Goal: Obtain resource: Download file/media

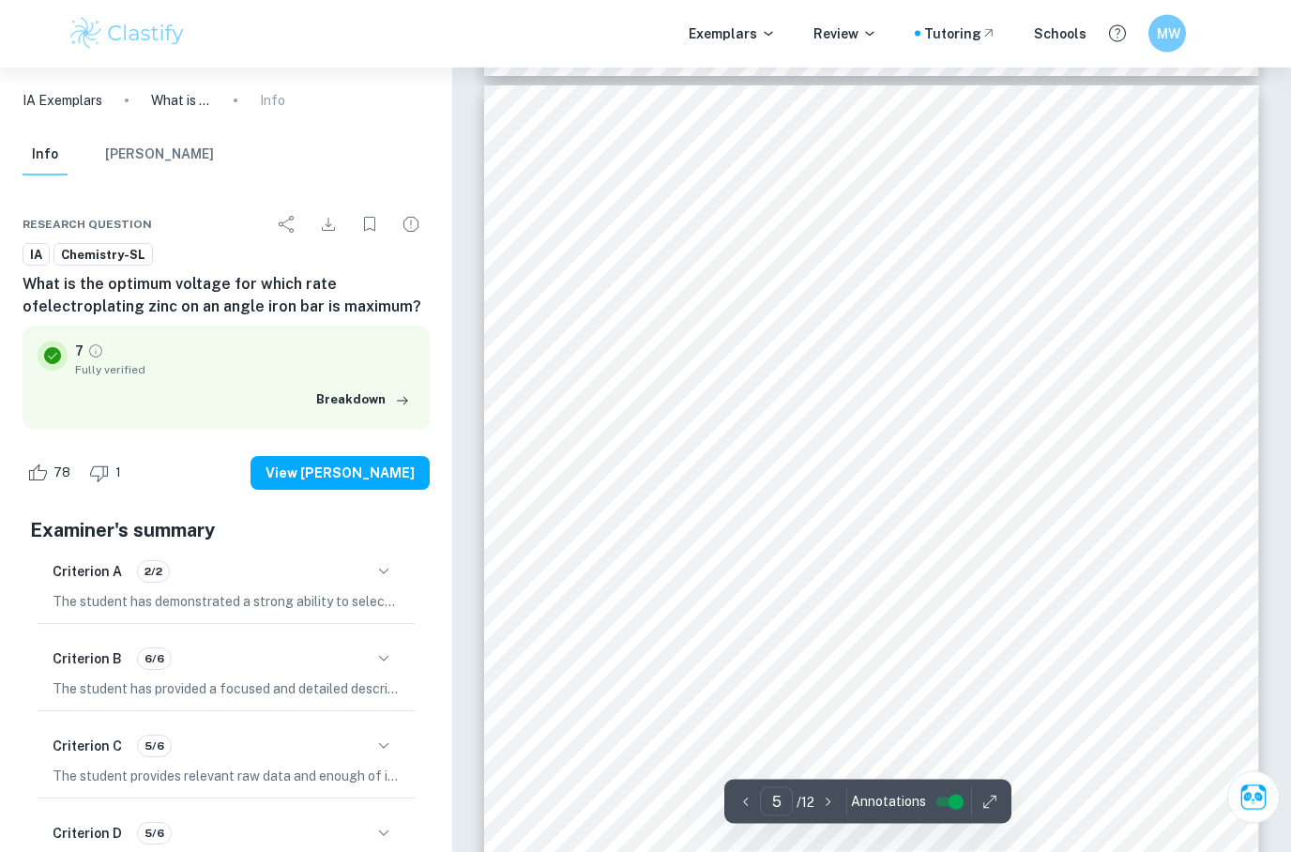
scroll to position [4070, 0]
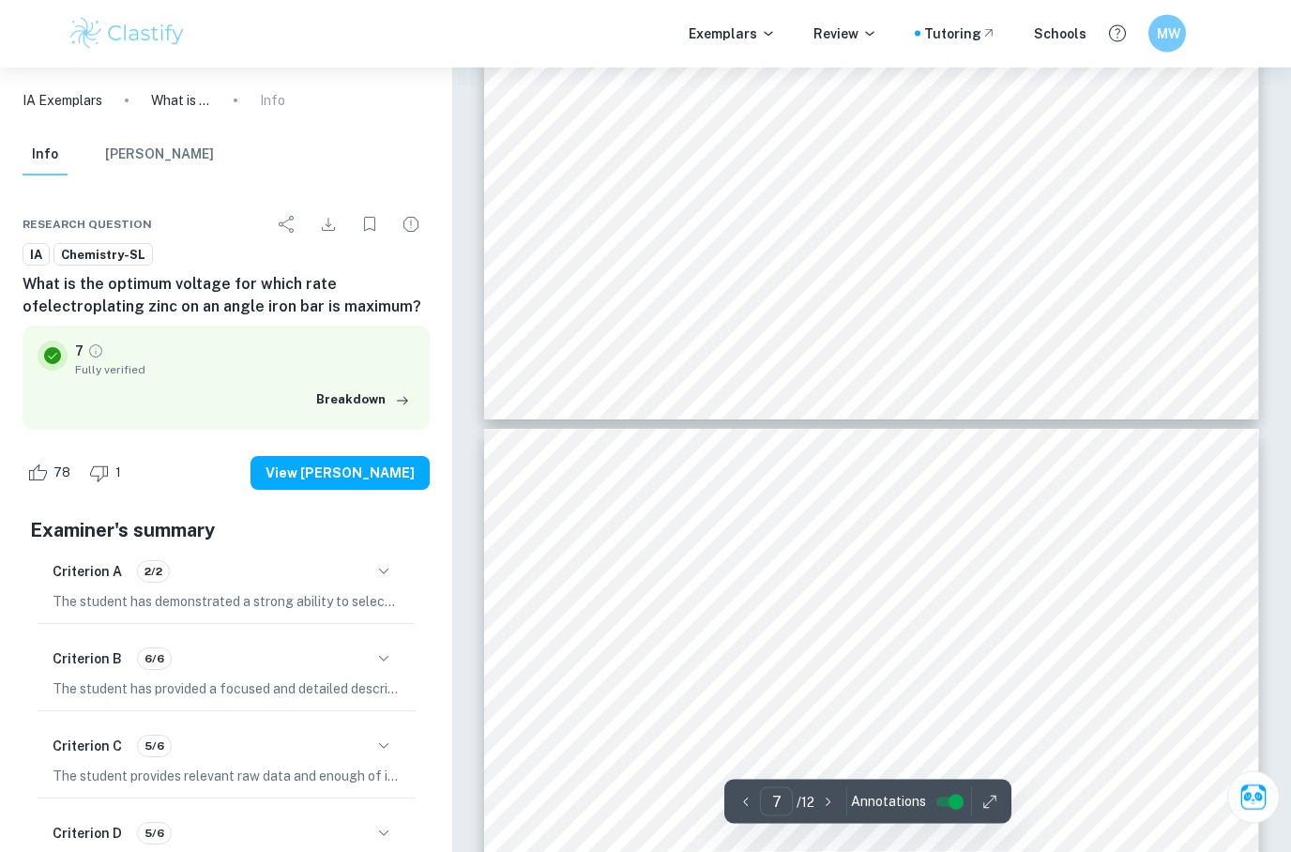
type input "8"
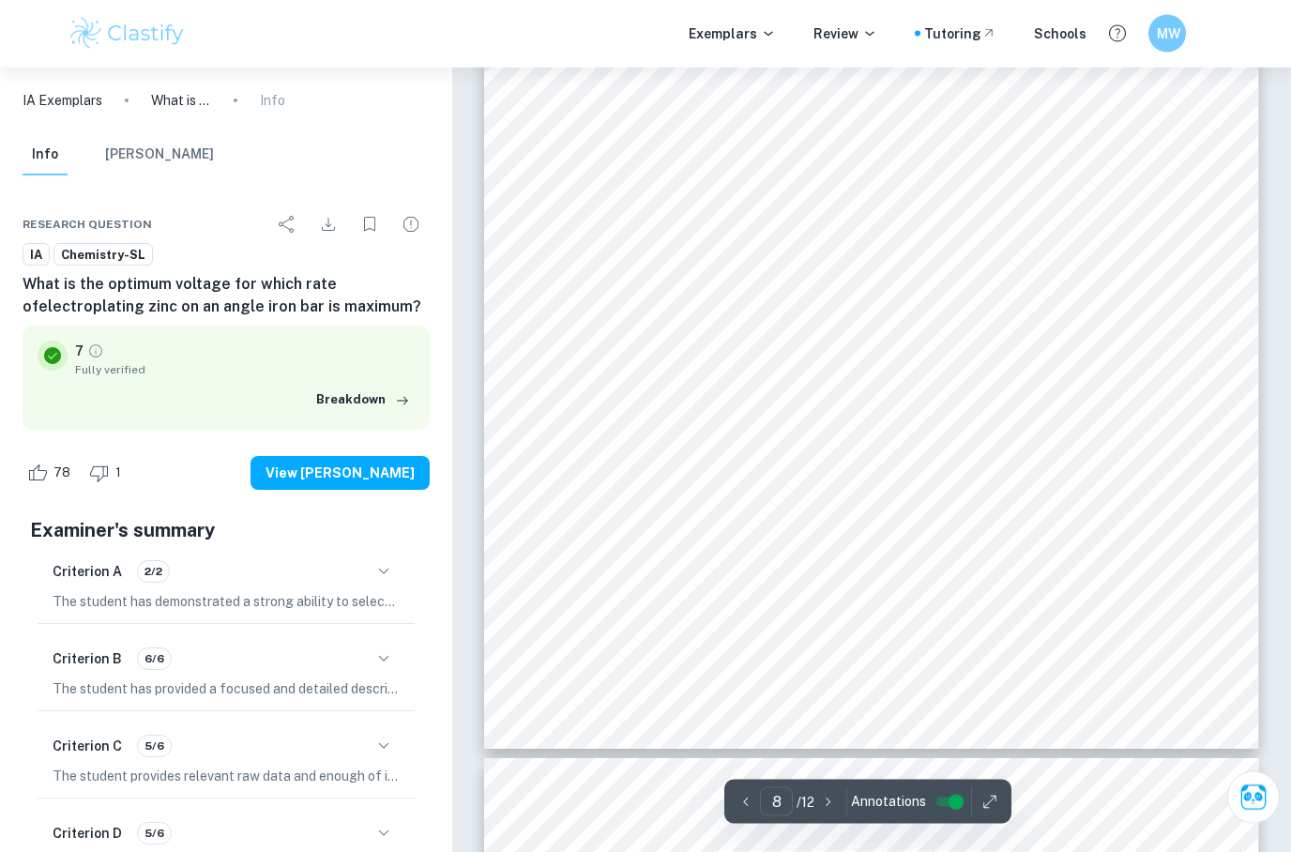
scroll to position [7548, 0]
click at [325, 228] on icon "Download" at bounding box center [328, 224] width 23 height 23
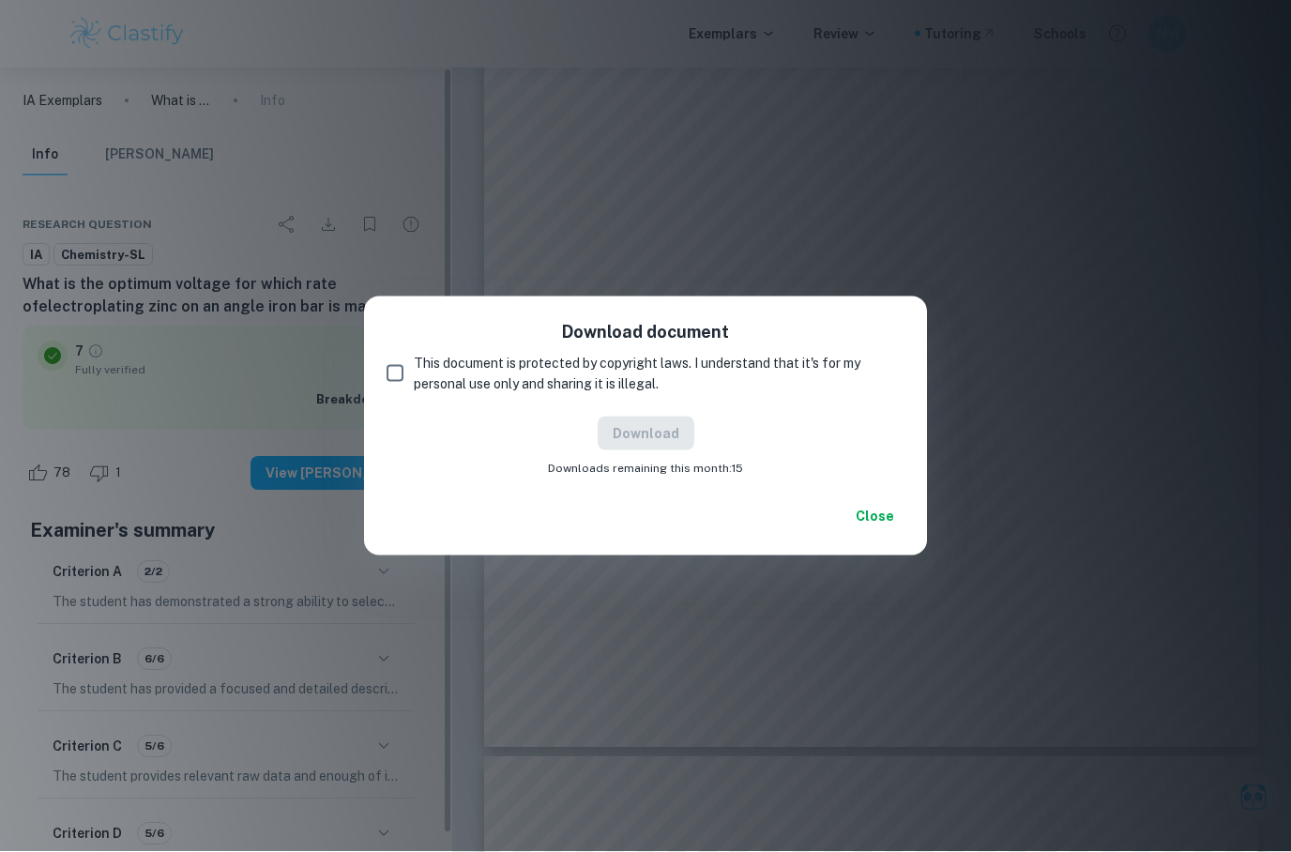
scroll to position [7549, 0]
click at [489, 394] on span "This document is protected by copyright laws. I understand that it's for my per…" at bounding box center [652, 373] width 476 height 41
click at [414, 392] on input "This document is protected by copyright laws. I understand that it's for my per…" at bounding box center [395, 374] width 38 height 38
checkbox input "true"
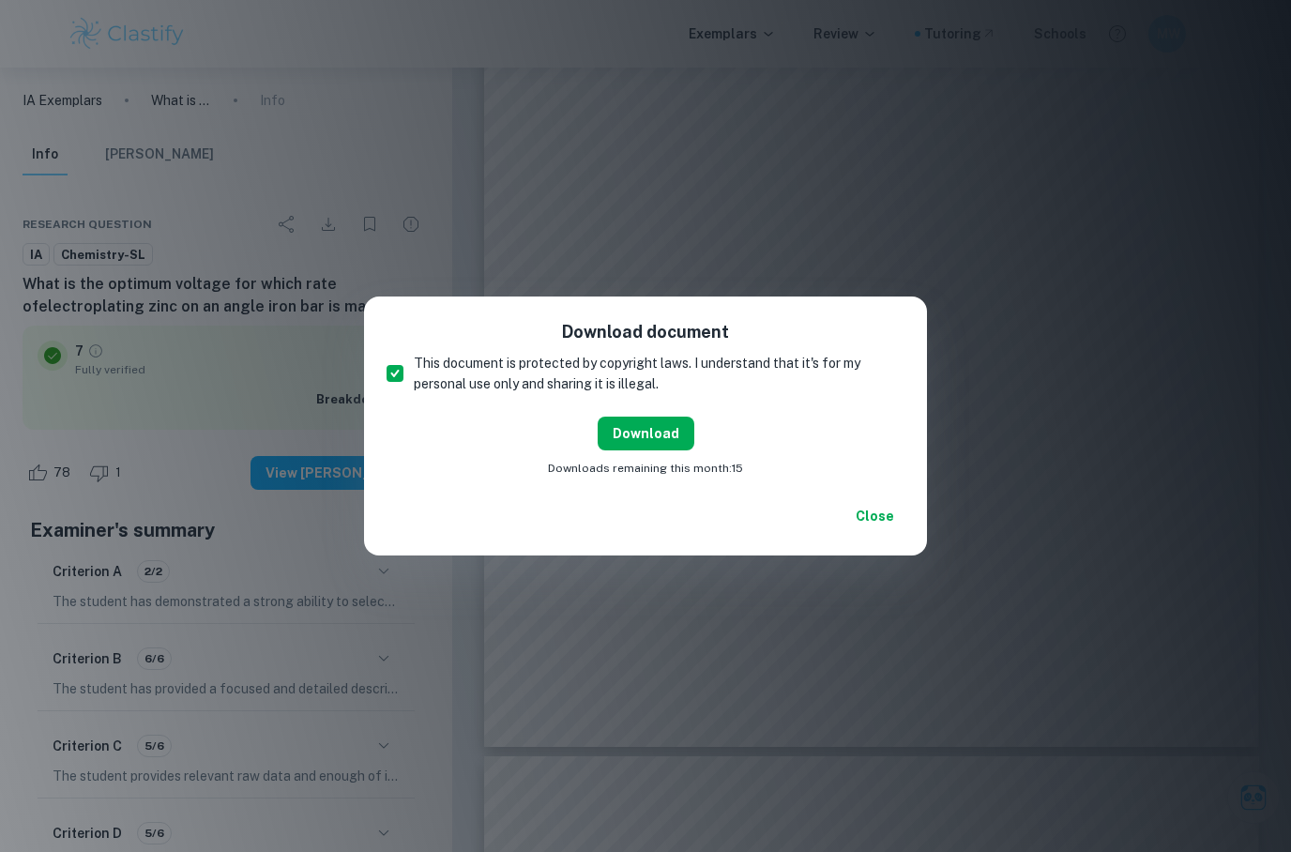
click at [622, 450] on button "Download" at bounding box center [646, 434] width 97 height 34
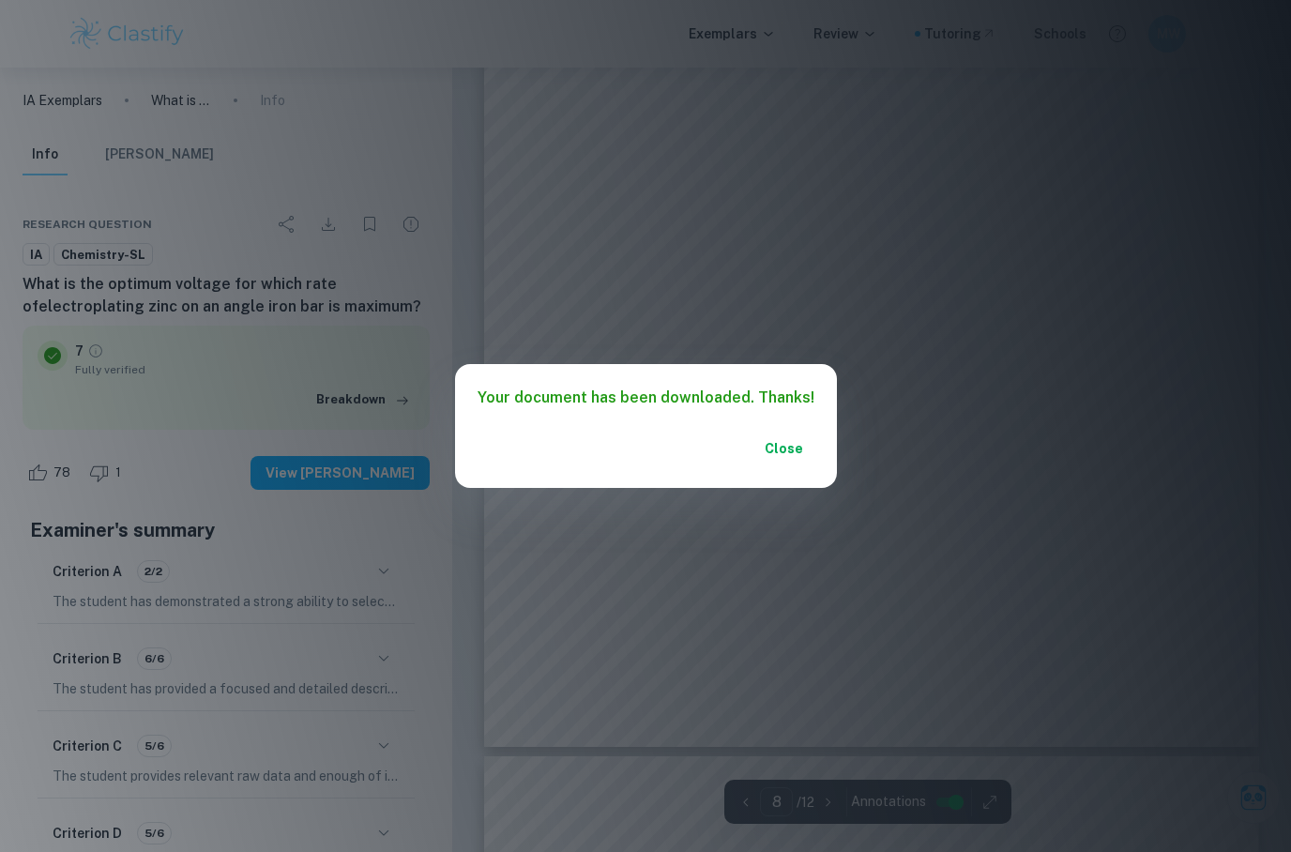
scroll to position [7624, 0]
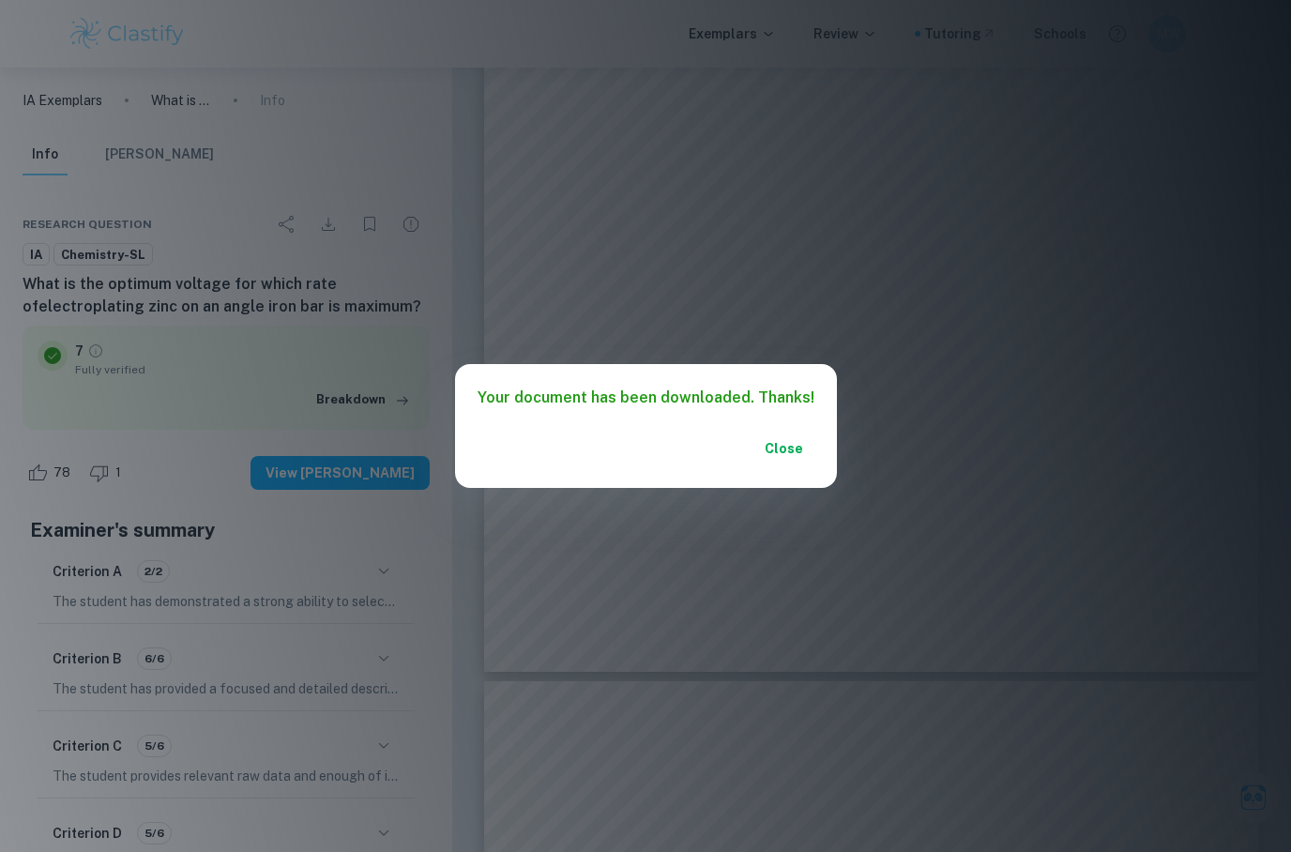
click at [778, 455] on button "Close" at bounding box center [785, 449] width 60 height 34
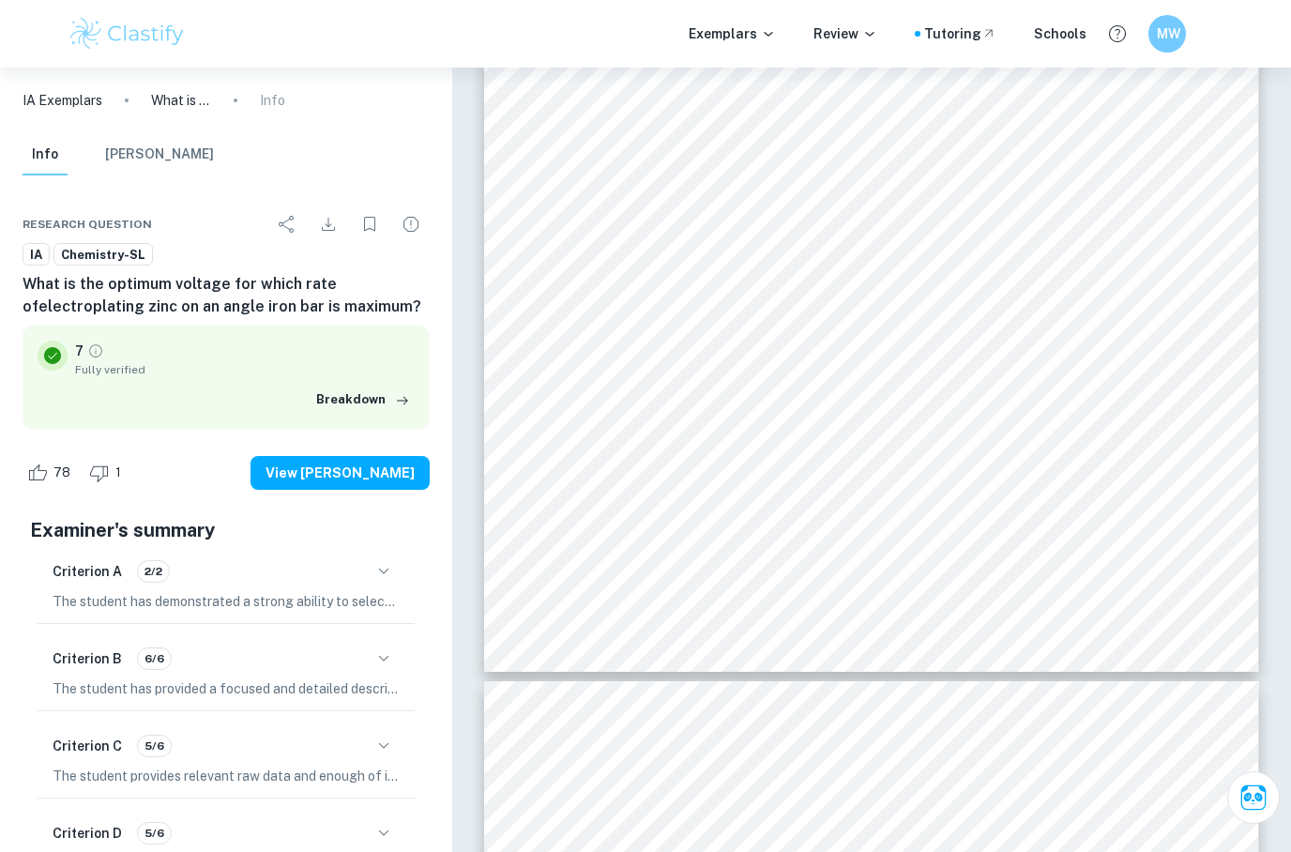
click at [334, 220] on icon "Download" at bounding box center [328, 224] width 23 height 23
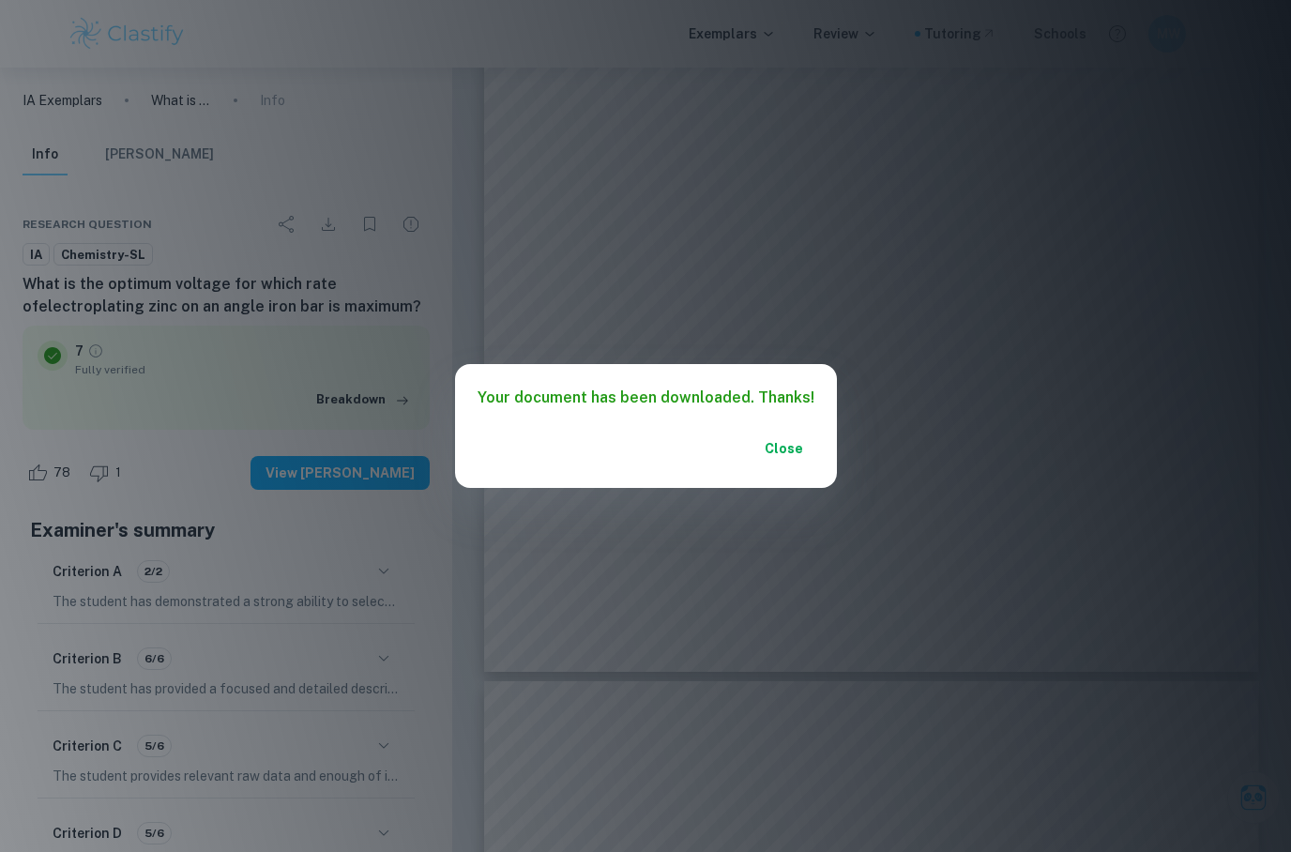
click at [785, 454] on button "Close" at bounding box center [785, 449] width 60 height 34
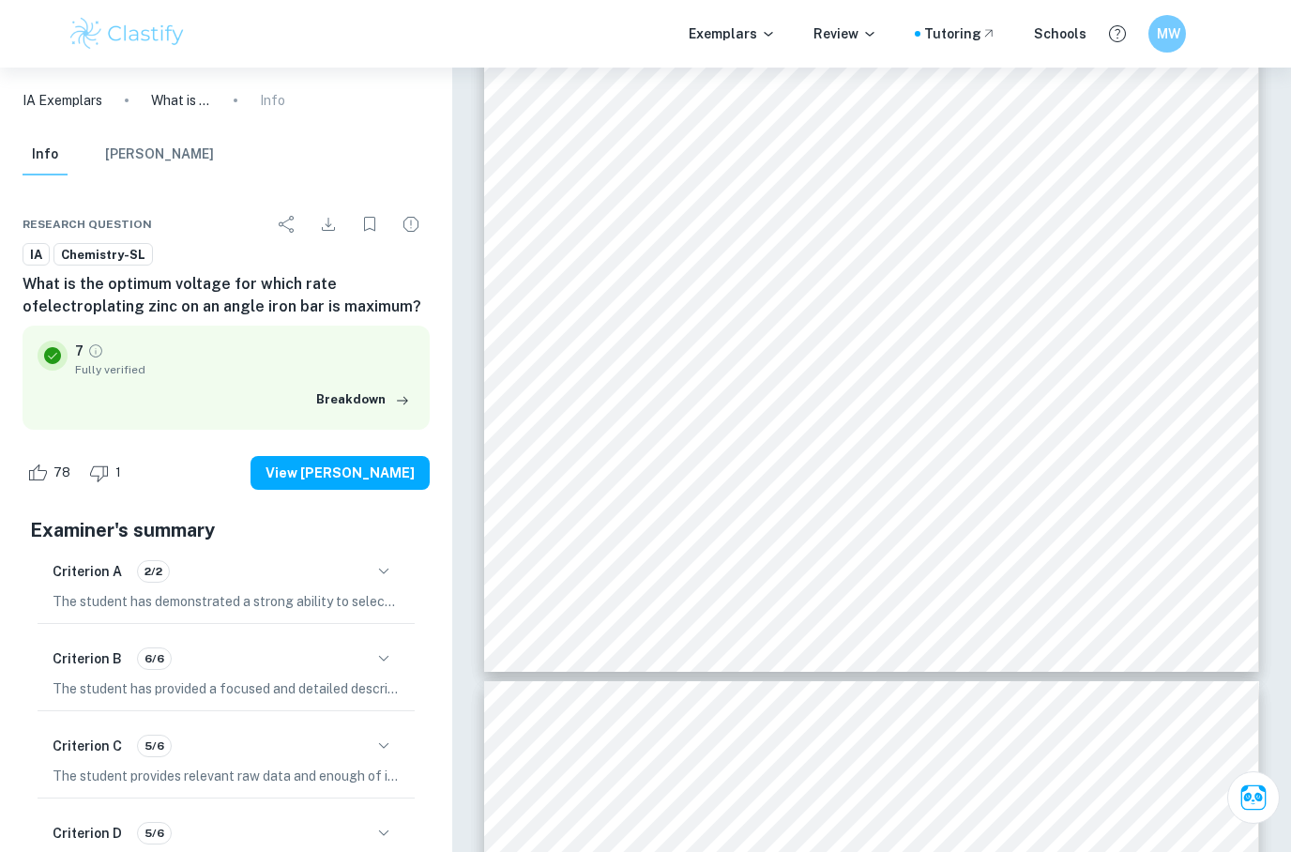
click at [1170, 31] on h6 "MW" at bounding box center [1168, 33] width 22 height 21
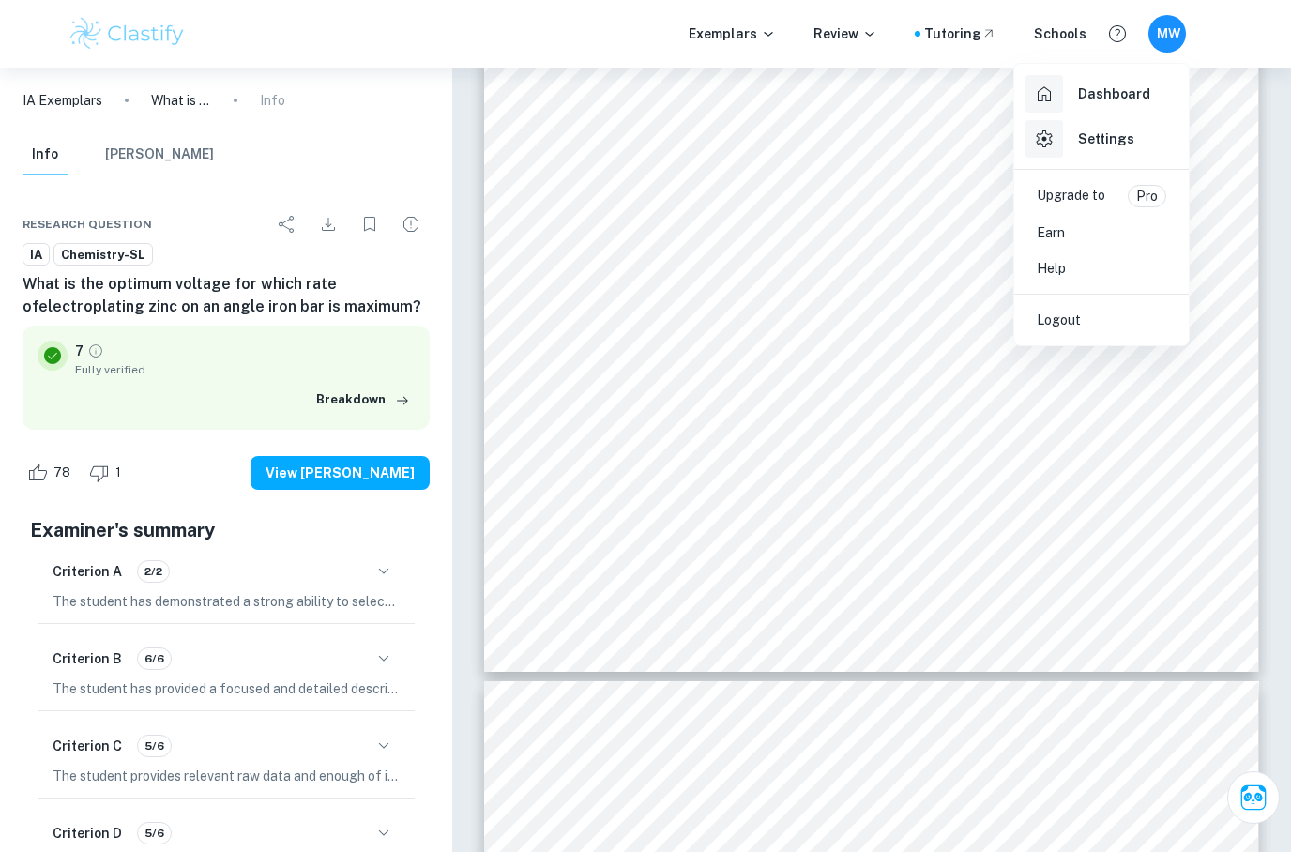
click at [914, 323] on div at bounding box center [645, 426] width 1291 height 852
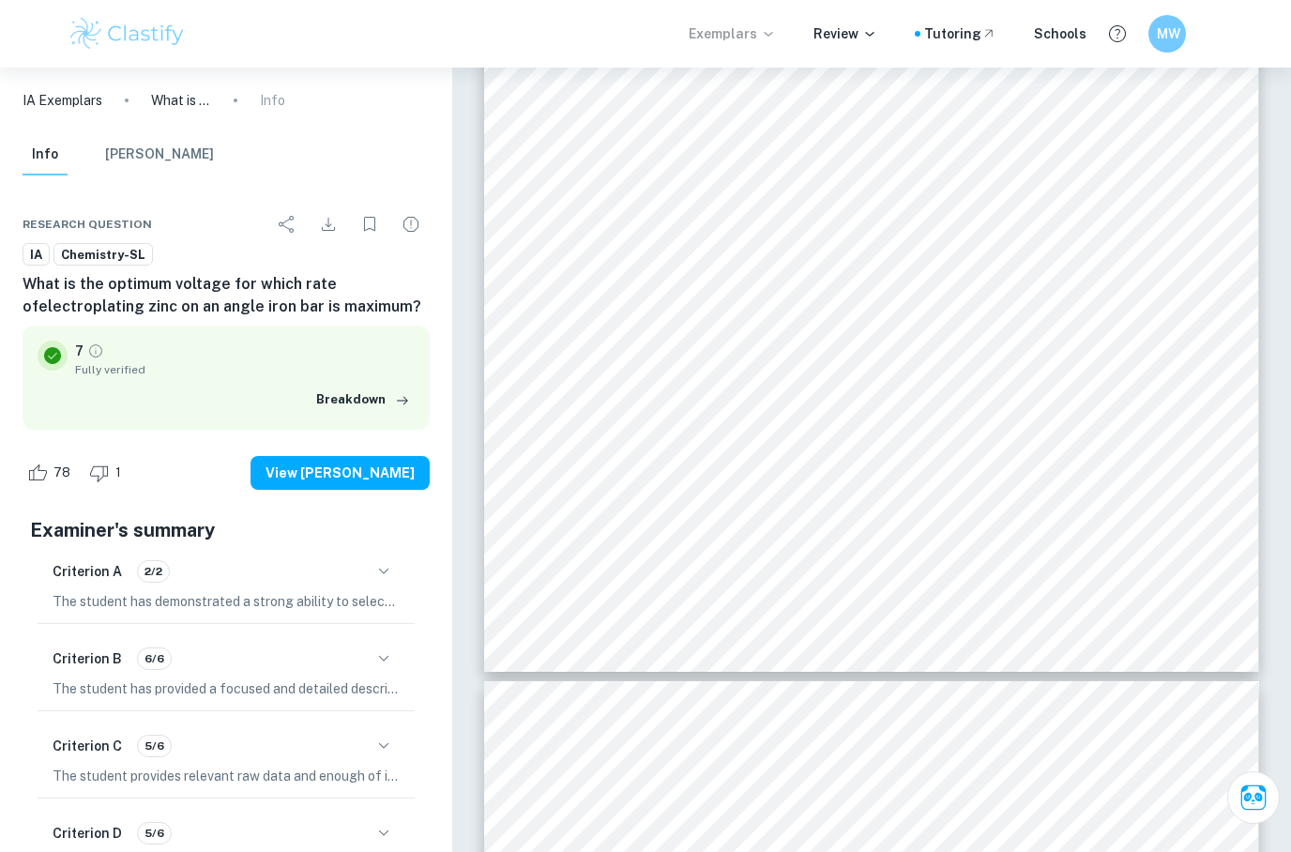
click at [754, 40] on p "Exemplars" at bounding box center [732, 33] width 87 height 21
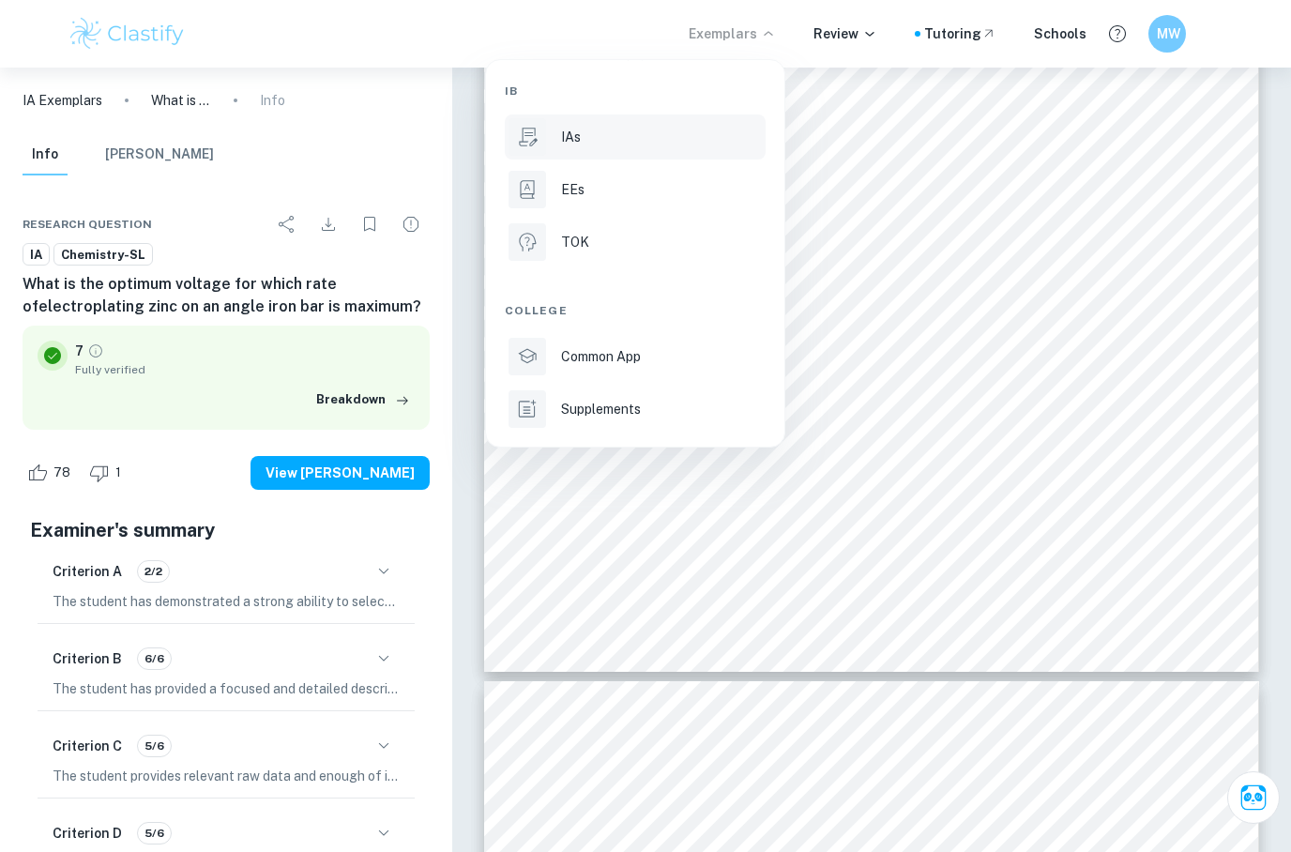
click at [701, 134] on div "IAs" at bounding box center [661, 137] width 201 height 21
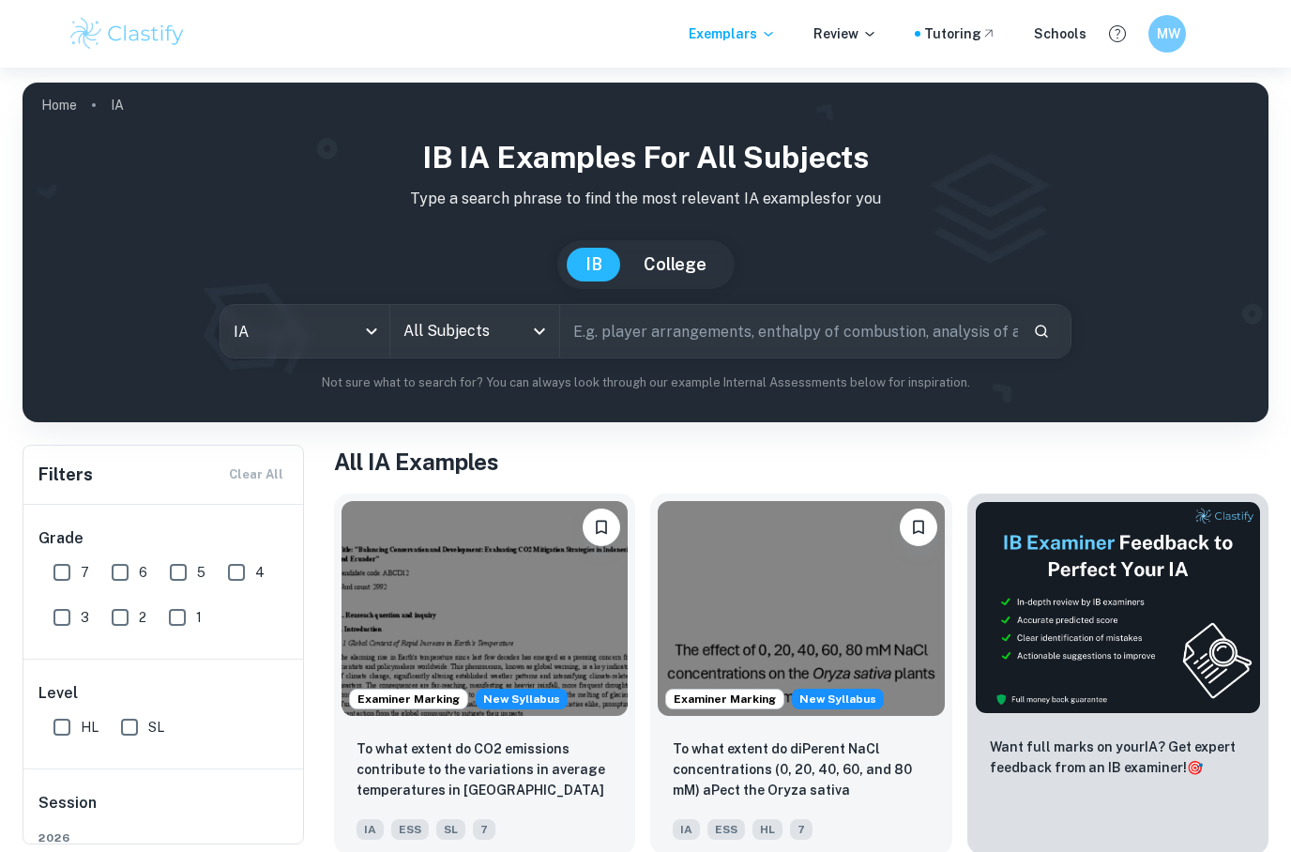
click at [843, 313] on input "text" at bounding box center [788, 331] width 457 height 53
type input "Electroplating"
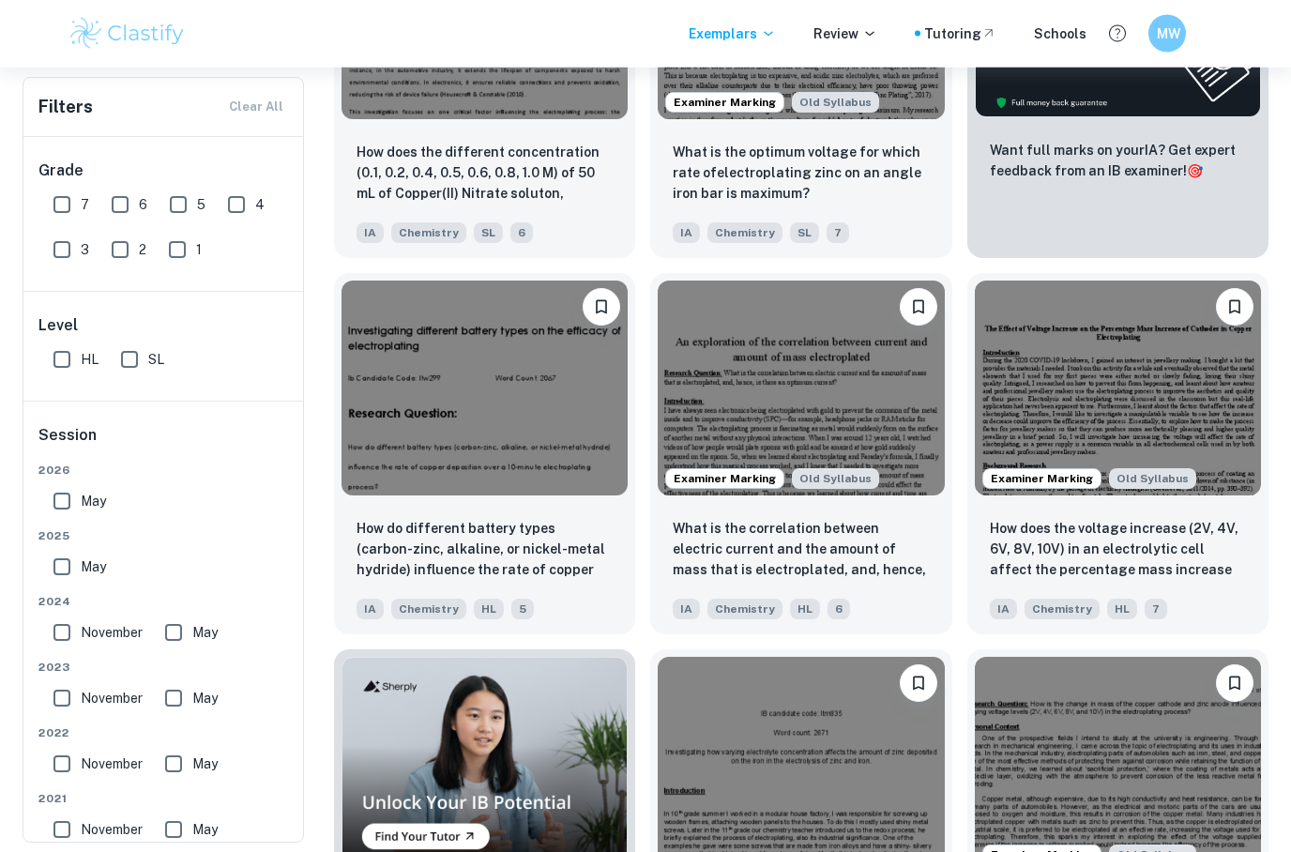
scroll to position [597, 0]
click at [539, 465] on img at bounding box center [485, 385] width 286 height 215
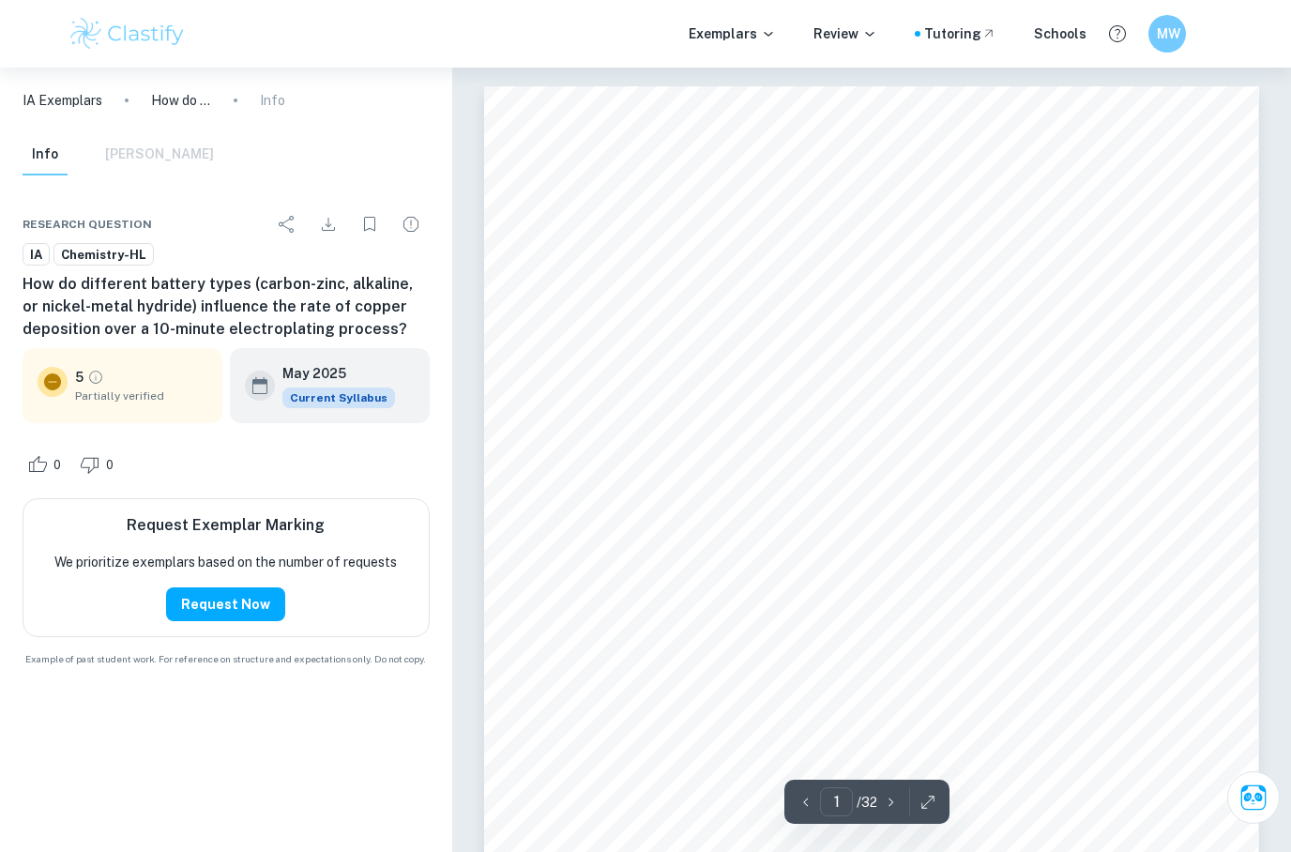
scroll to position [5, 0]
click at [322, 221] on icon "Download" at bounding box center [328, 224] width 23 height 23
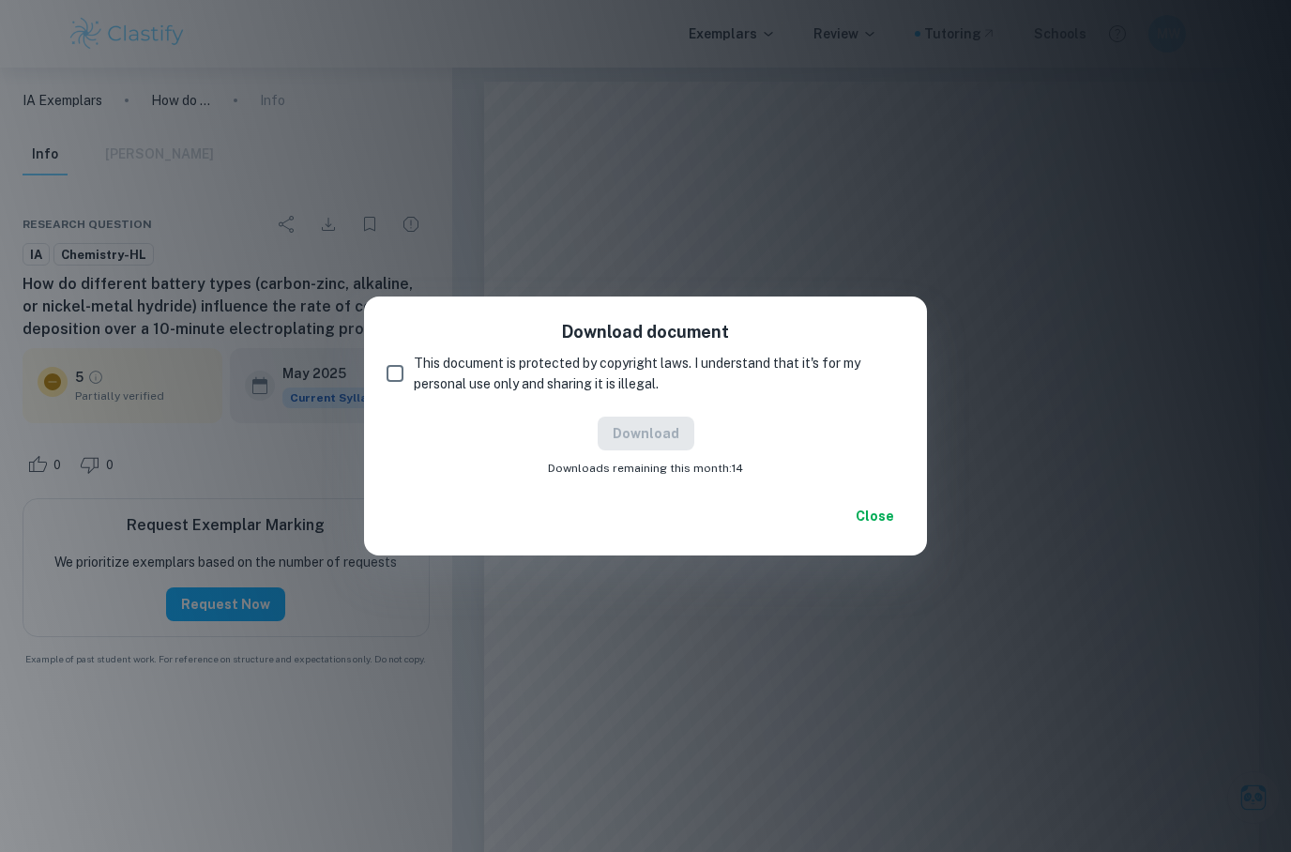
click at [560, 389] on span "This document is protected by copyright laws. I understand that it's for my per…" at bounding box center [652, 373] width 476 height 41
click at [414, 389] on input "This document is protected by copyright laws. I understand that it's for my per…" at bounding box center [395, 374] width 38 height 38
checkbox input "true"
click at [671, 441] on button "Download" at bounding box center [646, 434] width 97 height 34
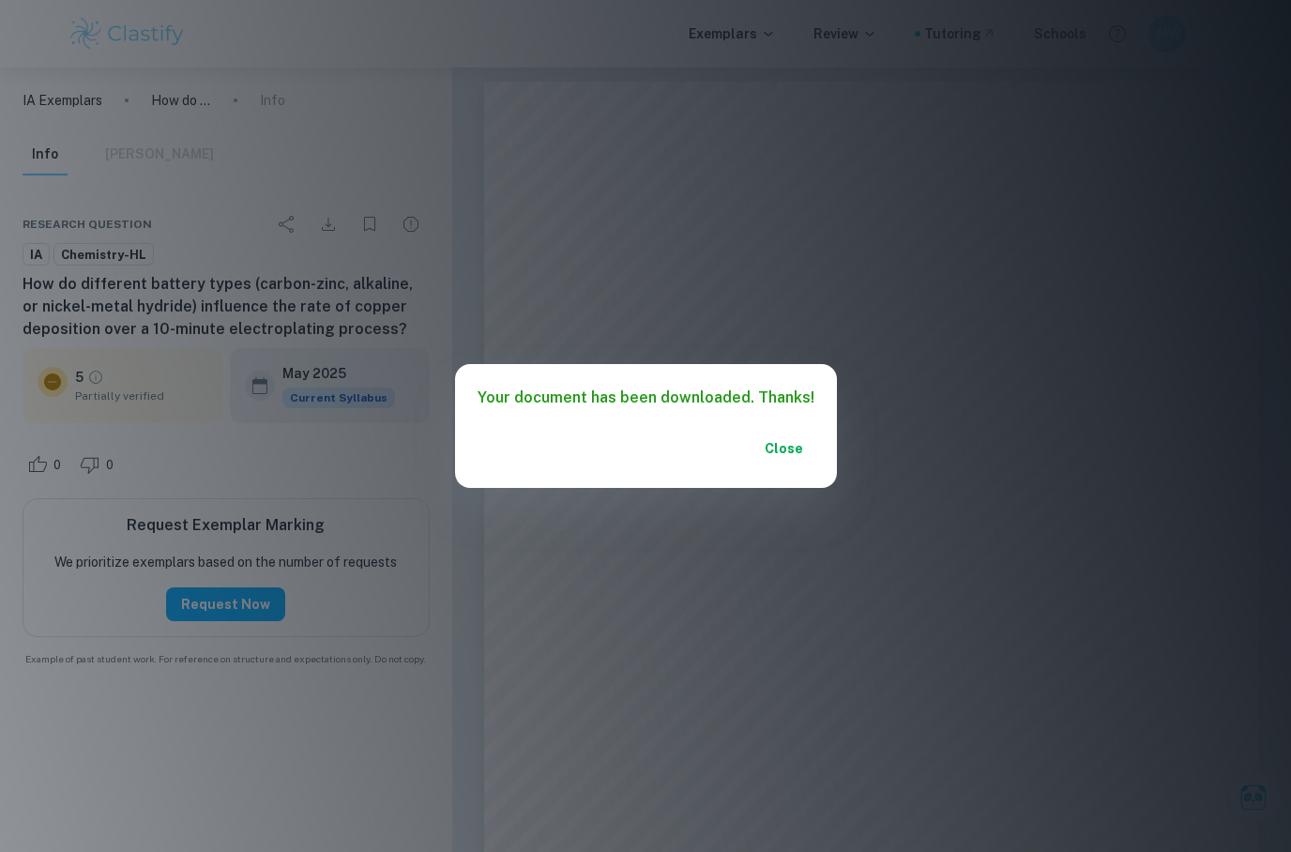
click at [767, 452] on button "Close" at bounding box center [785, 449] width 60 height 34
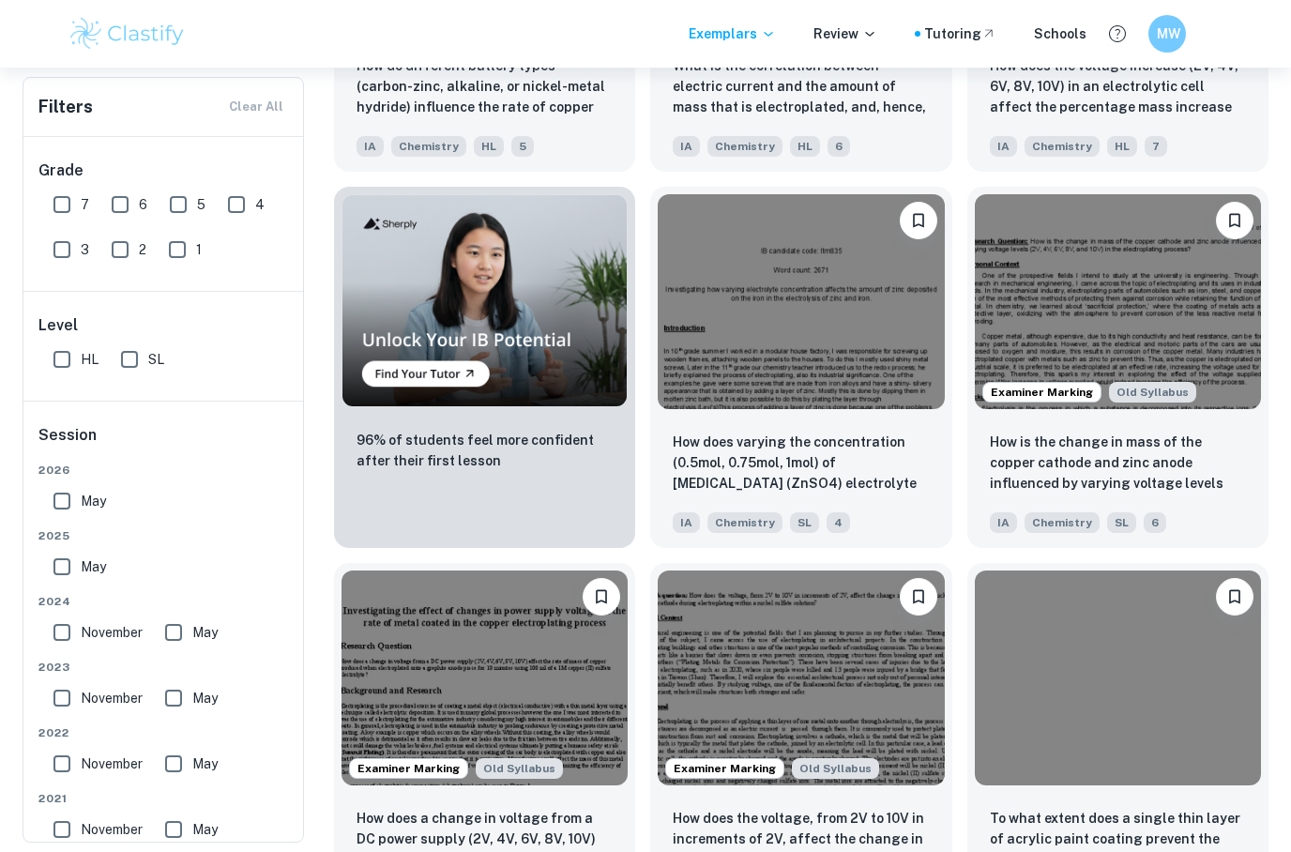
scroll to position [1048, 0]
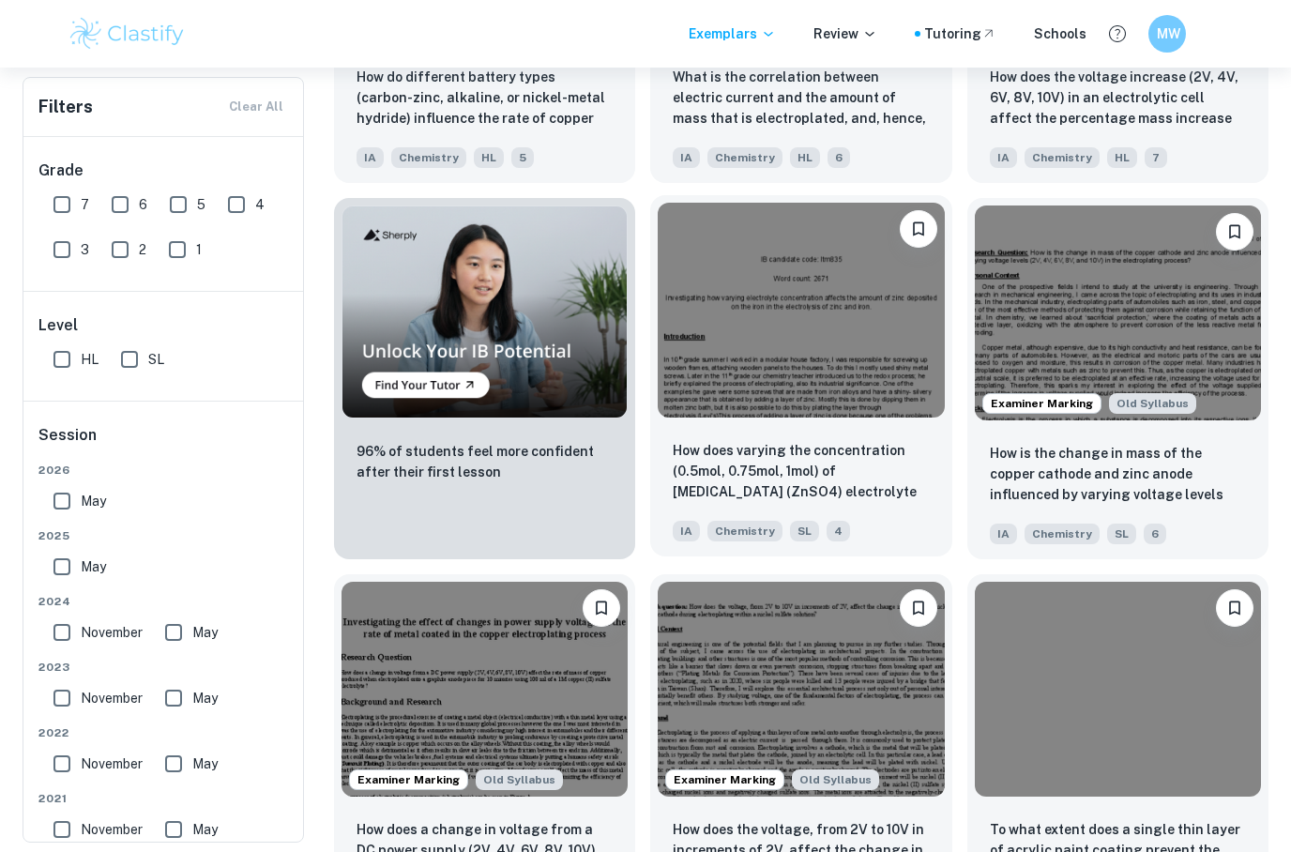
click at [847, 351] on img at bounding box center [801, 310] width 286 height 215
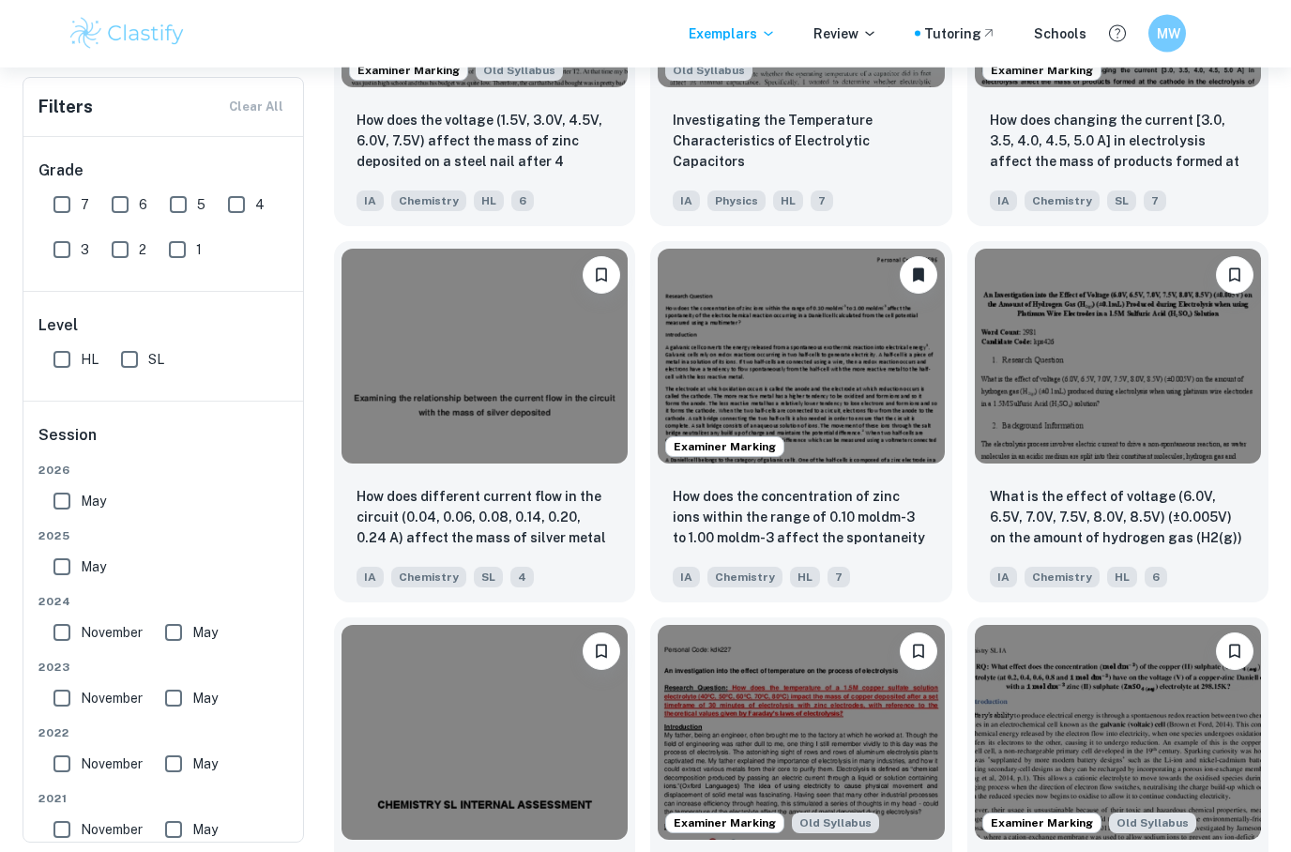
scroll to position [2134, 0]
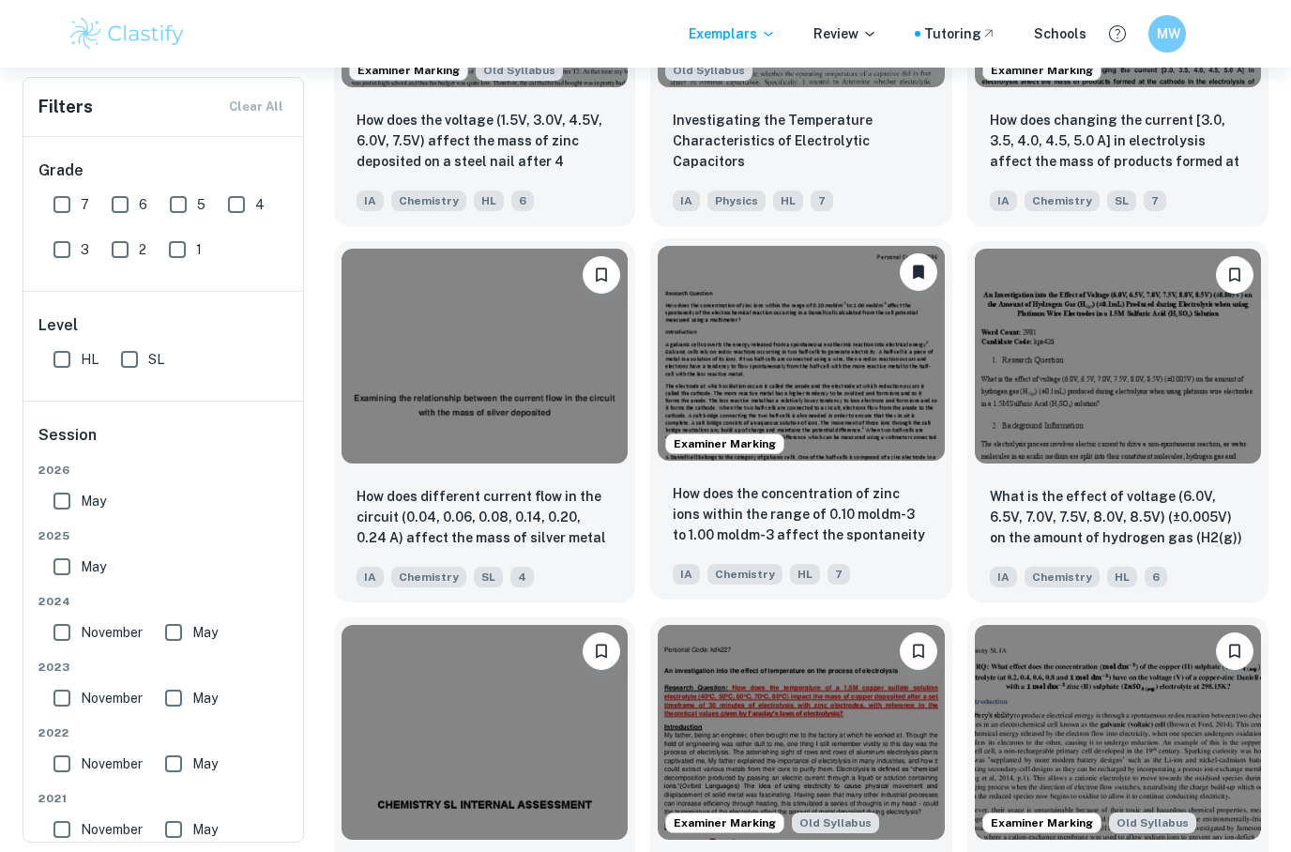
click at [858, 386] on img at bounding box center [801, 353] width 286 height 215
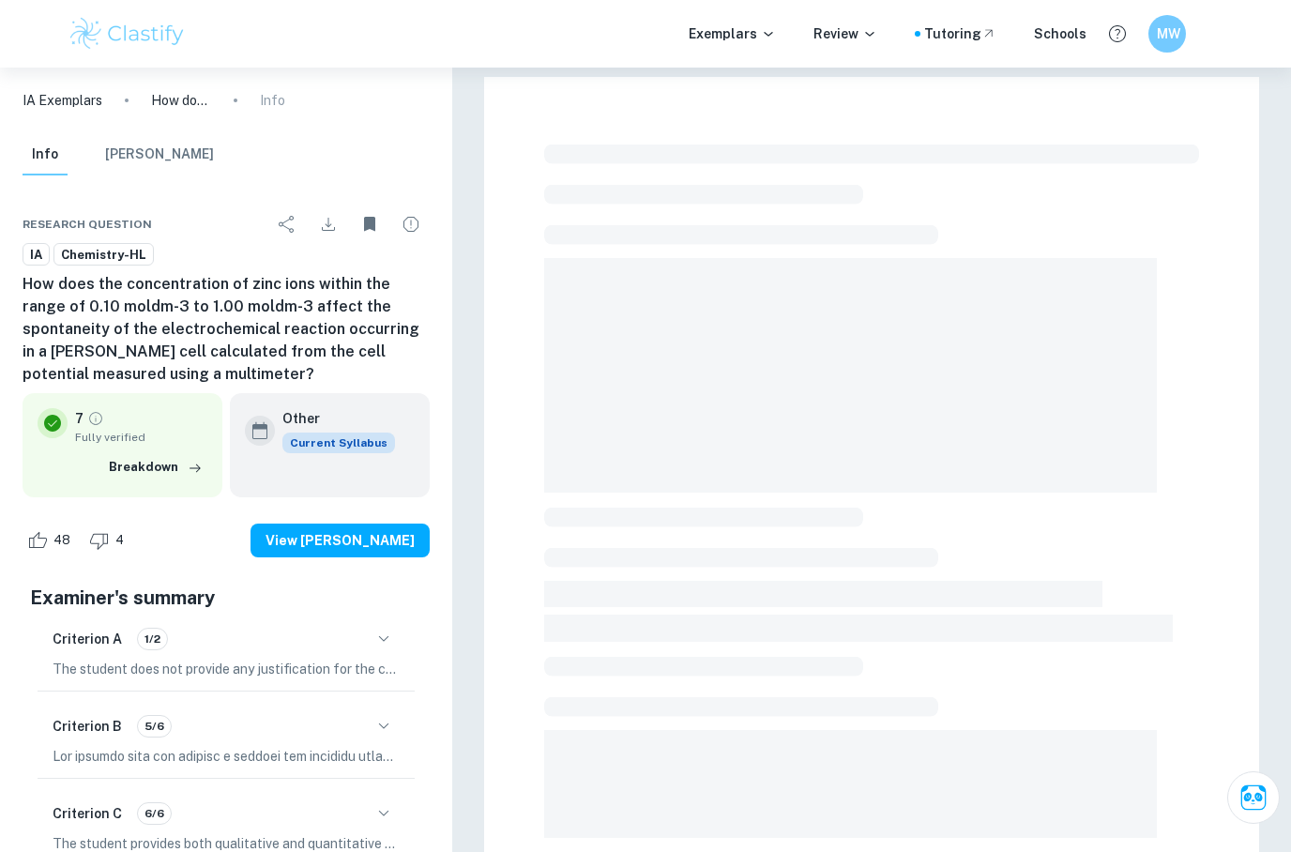
click at [327, 227] on icon "Download" at bounding box center [328, 224] width 23 height 23
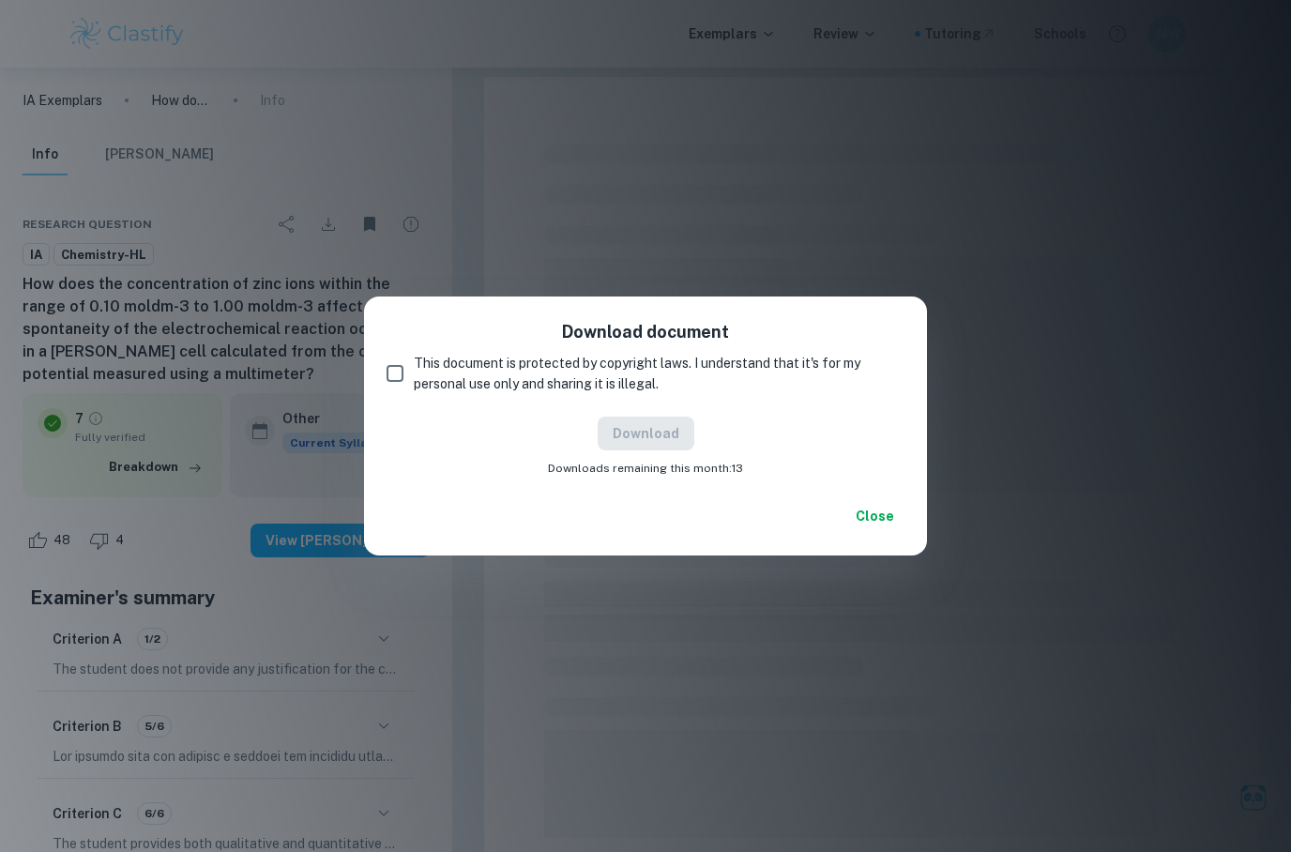
click at [572, 365] on span "This document is protected by copyright laws. I understand that it's for my per…" at bounding box center [652, 373] width 476 height 41
click at [414, 365] on input "This document is protected by copyright laws. I understand that it's for my per…" at bounding box center [395, 374] width 38 height 38
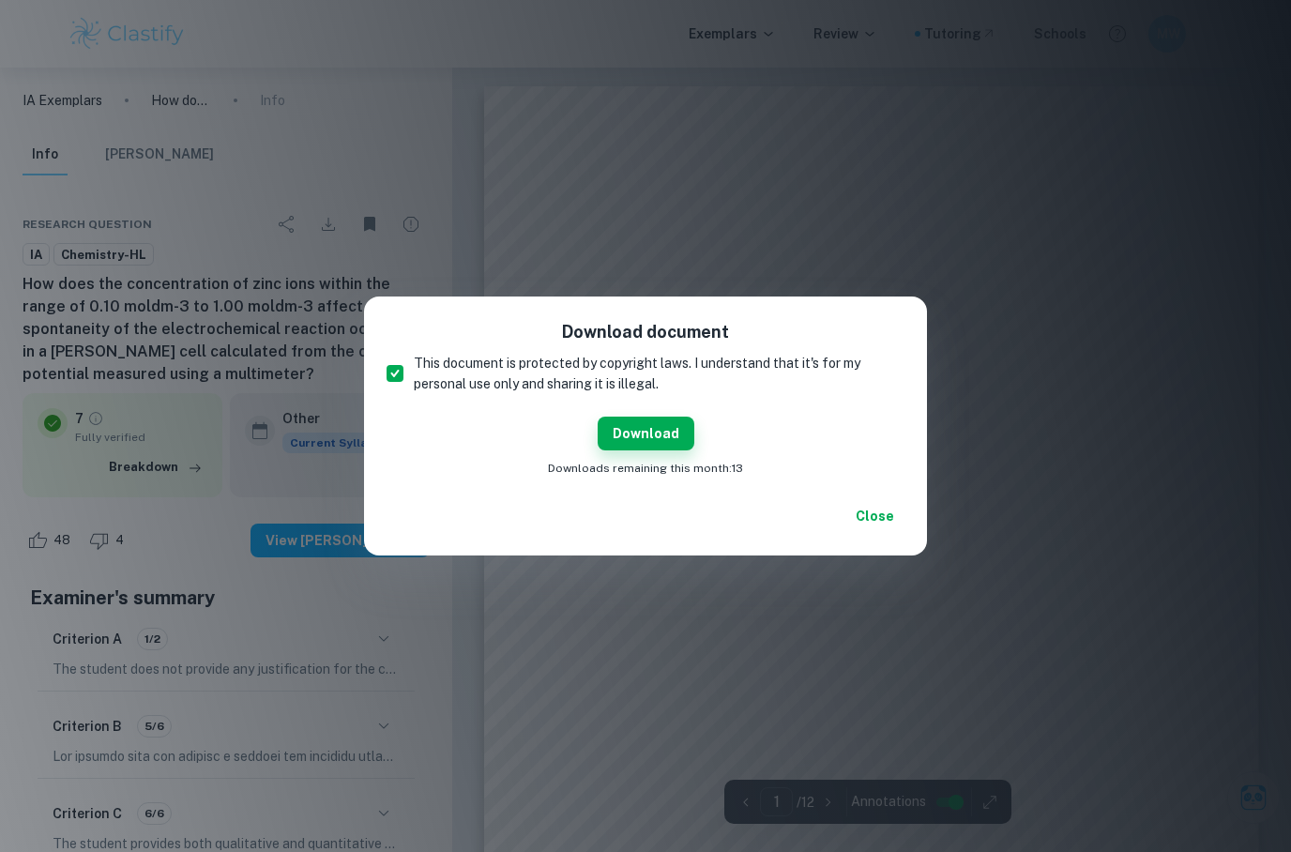
click at [614, 385] on span "This document is protected by copyright laws. I understand that it's for my per…" at bounding box center [652, 373] width 476 height 41
click at [414, 385] on input "This document is protected by copyright laws. I understand that it's for my per…" at bounding box center [395, 374] width 38 height 38
click at [651, 374] on span "This document is protected by copyright laws. I understand that it's for my per…" at bounding box center [652, 373] width 476 height 41
click at [414, 374] on input "This document is protected by copyright laws. I understand that it's for my per…" at bounding box center [395, 374] width 38 height 38
checkbox input "true"
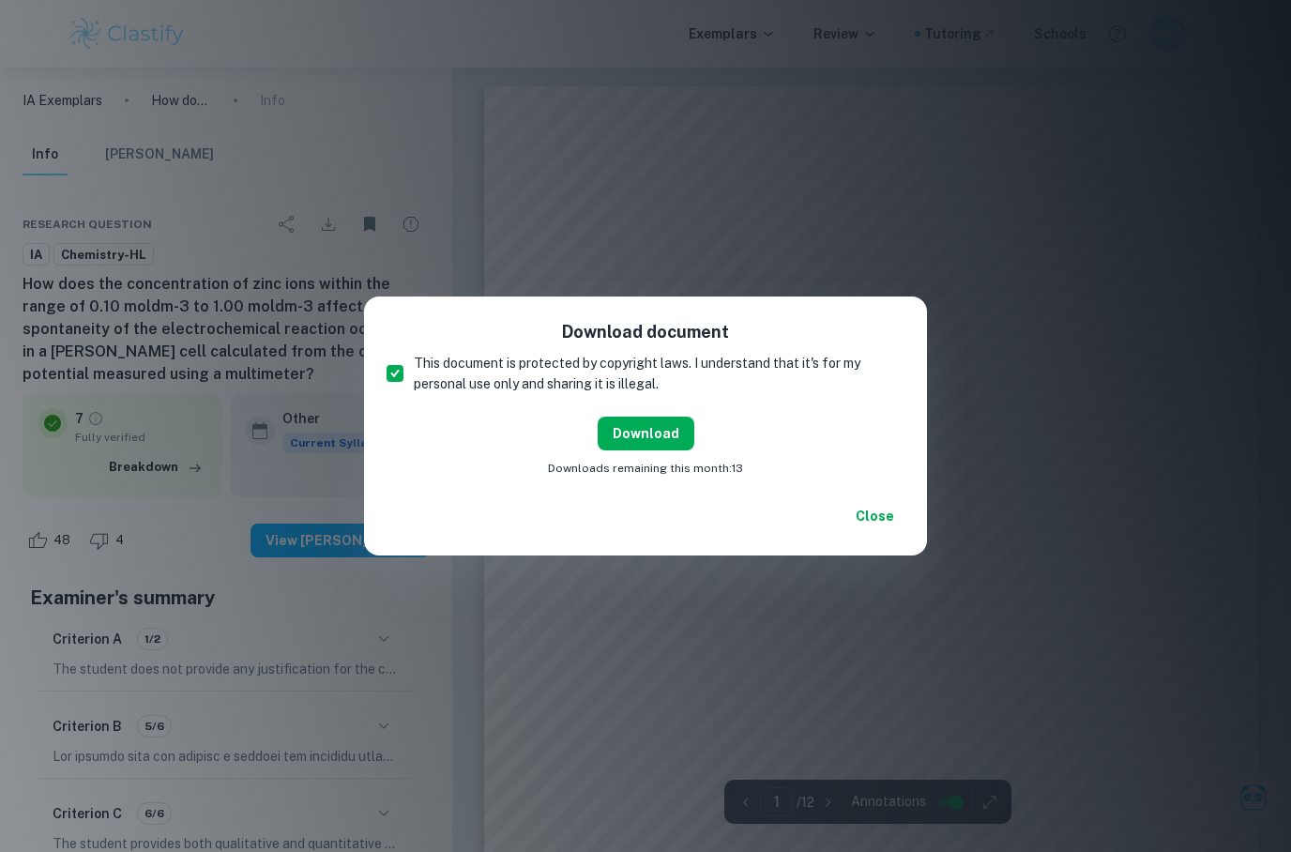
click at [660, 431] on button "Download" at bounding box center [646, 434] width 97 height 34
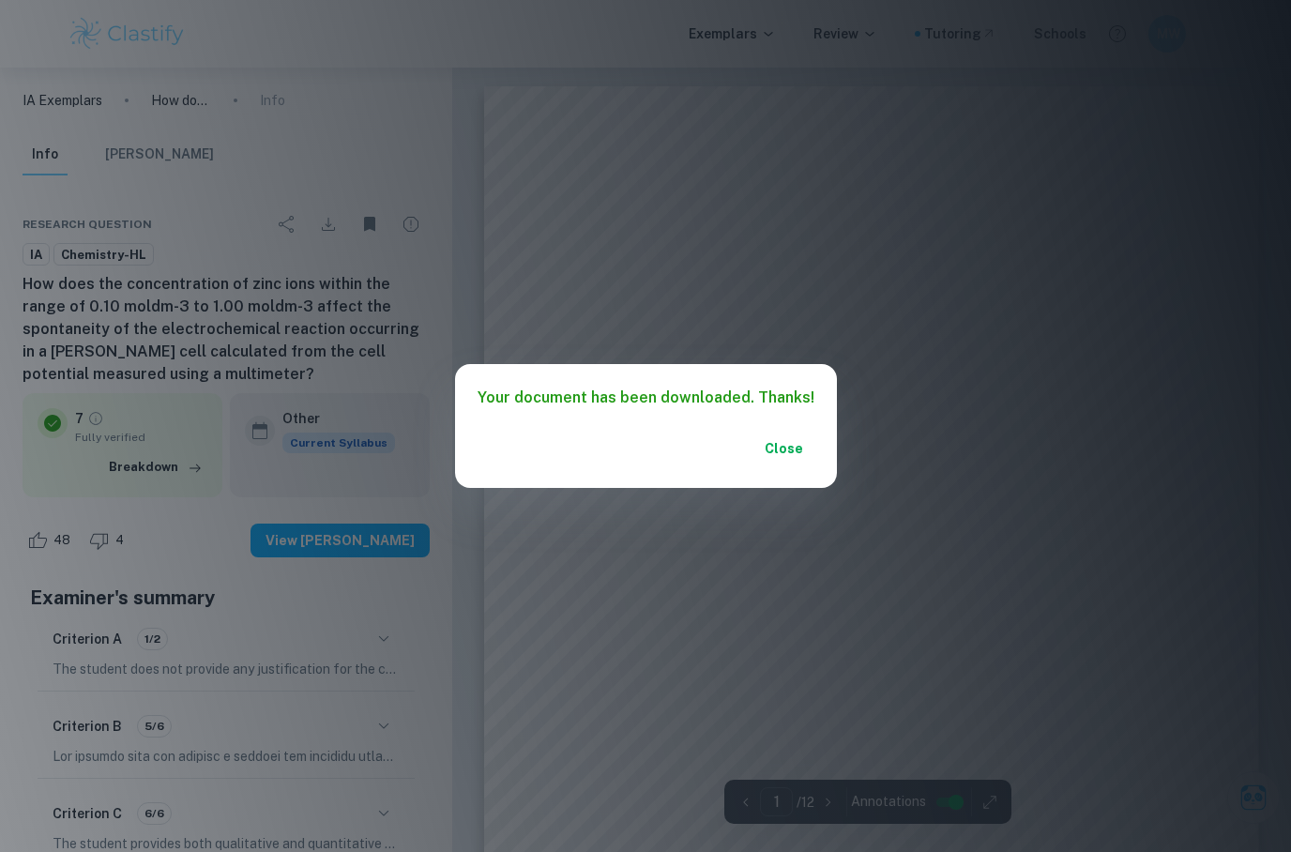
click at [776, 454] on button "Close" at bounding box center [785, 449] width 60 height 34
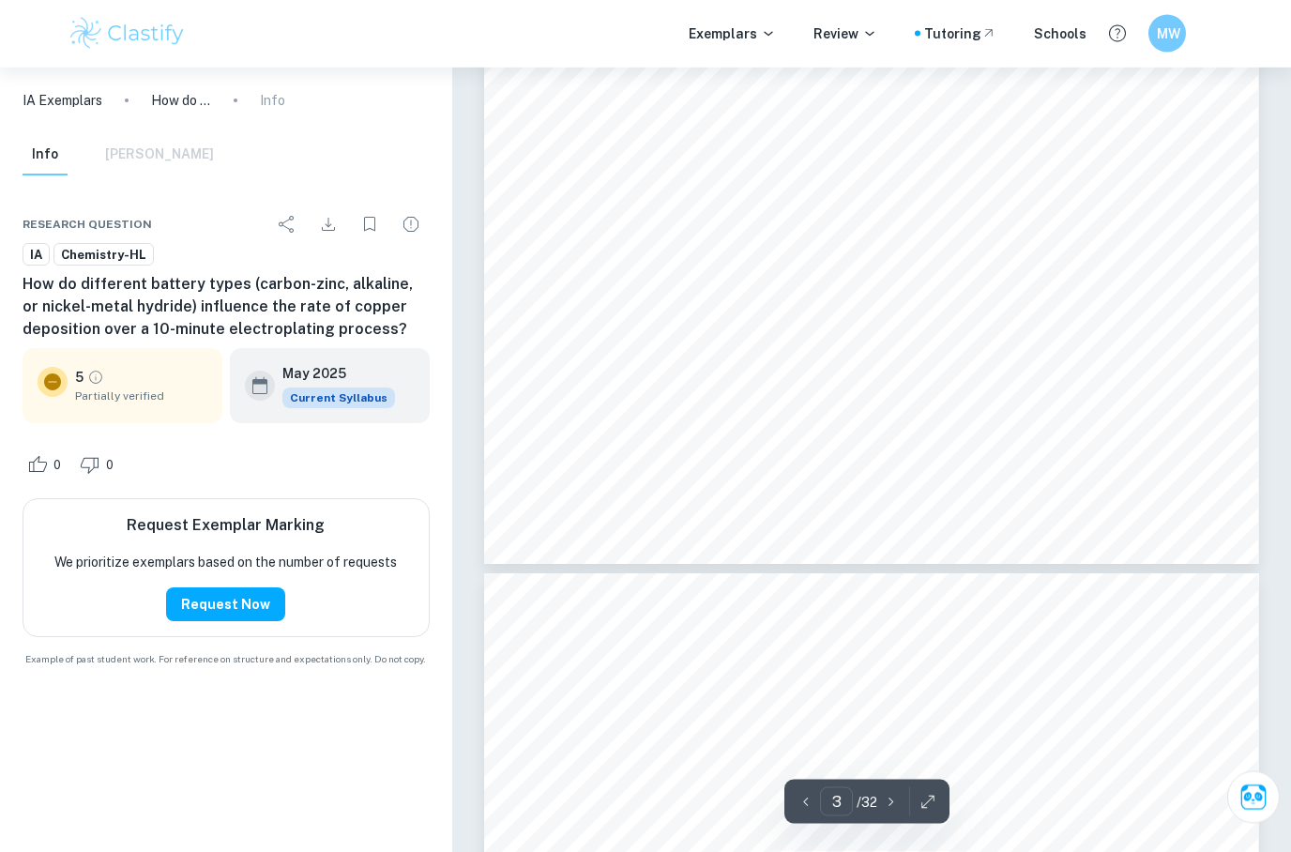
click at [1004, 558] on div "average cell having 1.55 to 1.7 volts (Schumm & Brooke, 2025) . Below is an ima…" at bounding box center [871, 64] width 775 height 1002
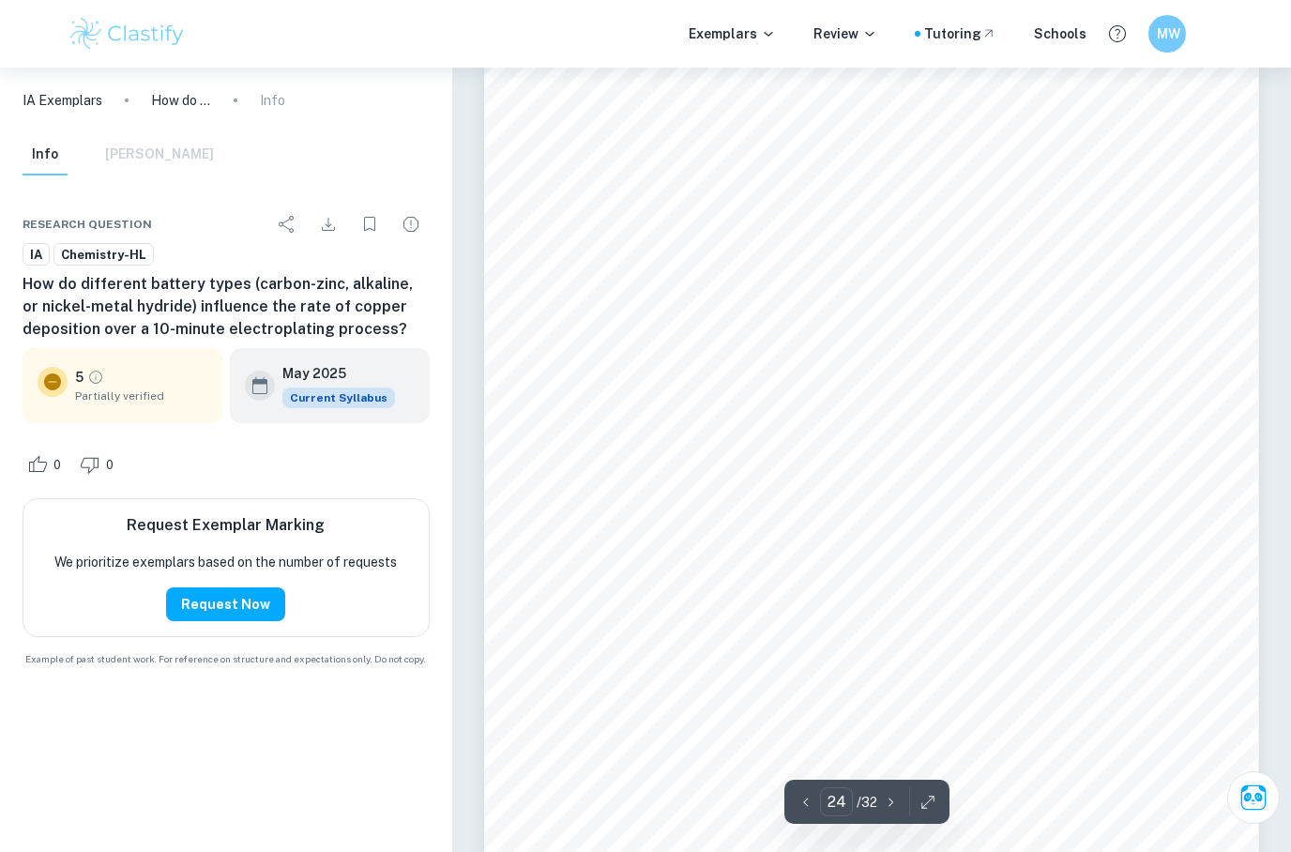
scroll to position [23422, 0]
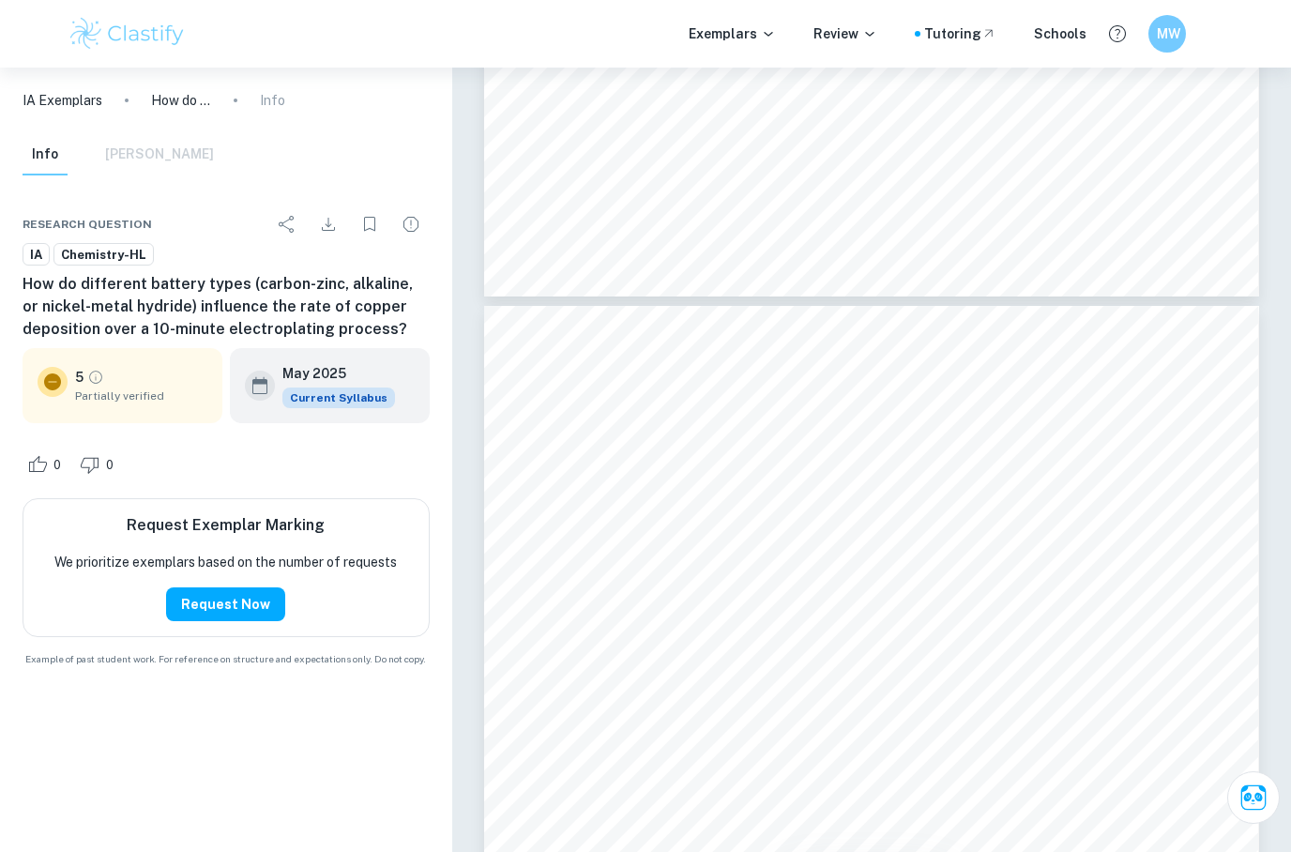
type input "23"
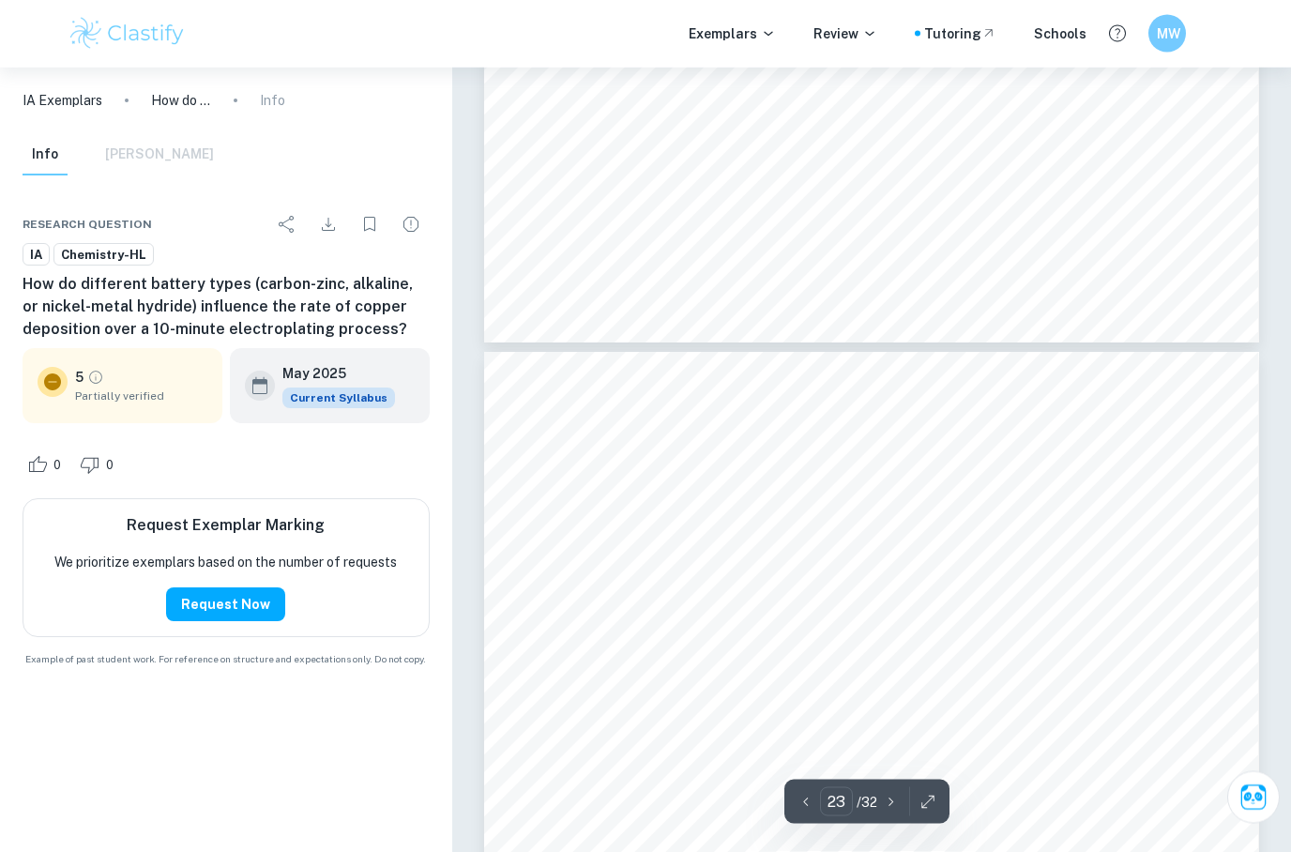
scroll to position [22118, 0]
